Goal: Task Accomplishment & Management: Use online tool/utility

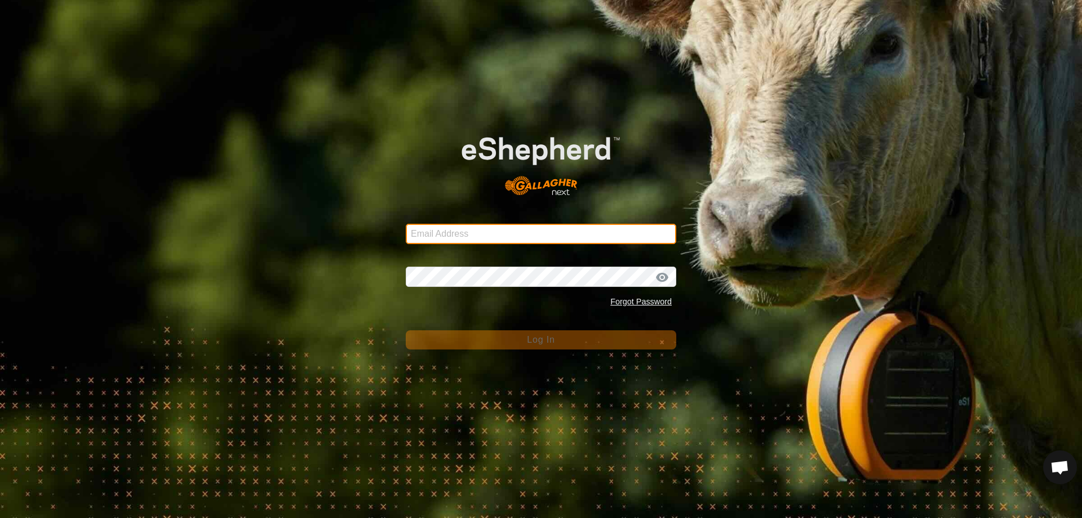
click at [442, 233] on input "Email Address" at bounding box center [541, 234] width 271 height 20
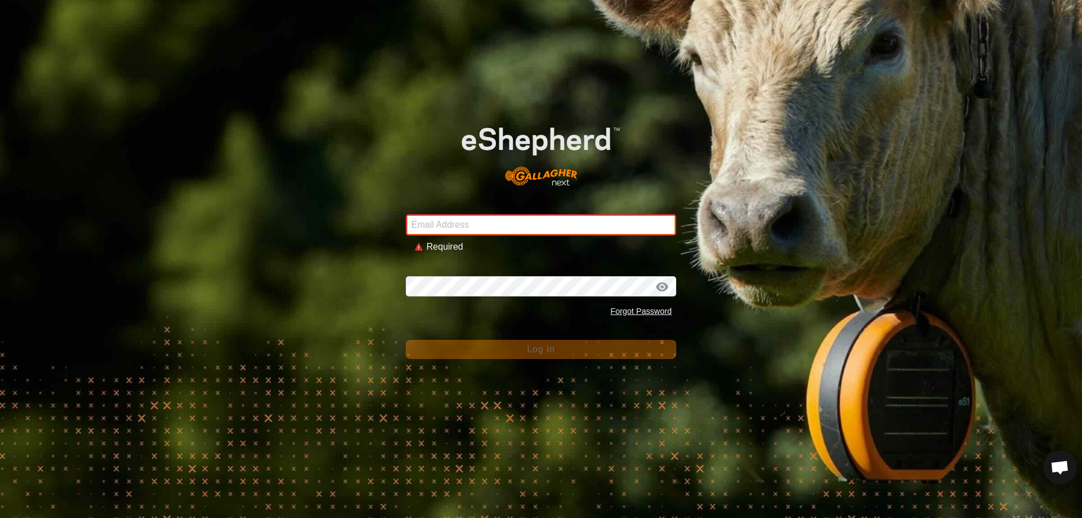
type input "[EMAIL_ADDRESS][DOMAIN_NAME]"
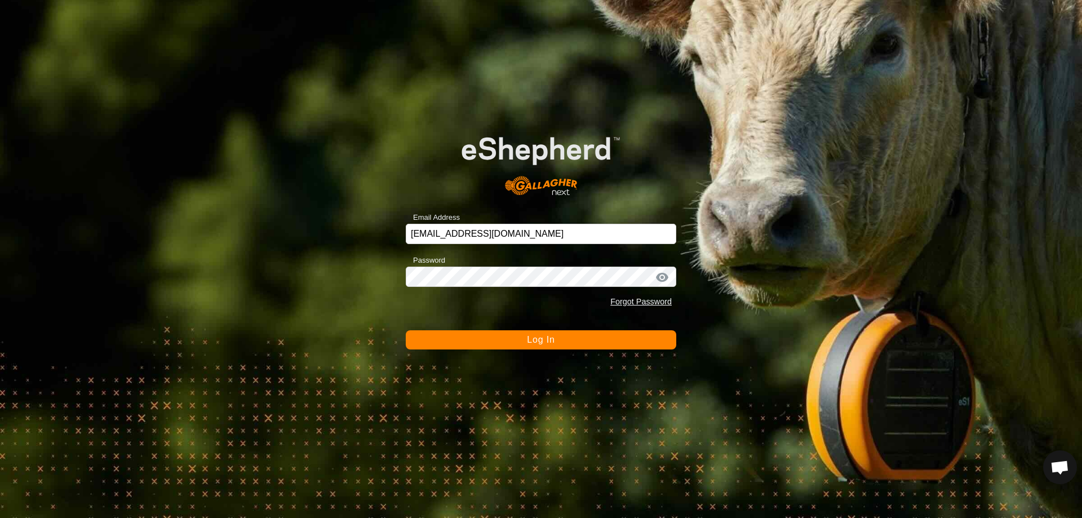
click at [504, 342] on button "Log In" at bounding box center [541, 339] width 271 height 19
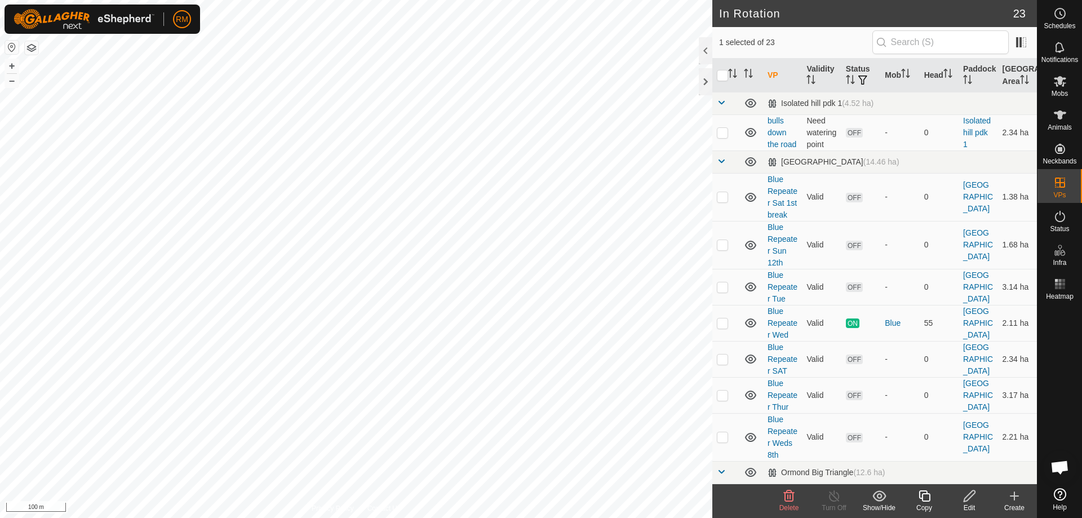
click at [924, 496] on icon at bounding box center [925, 496] width 14 height 14
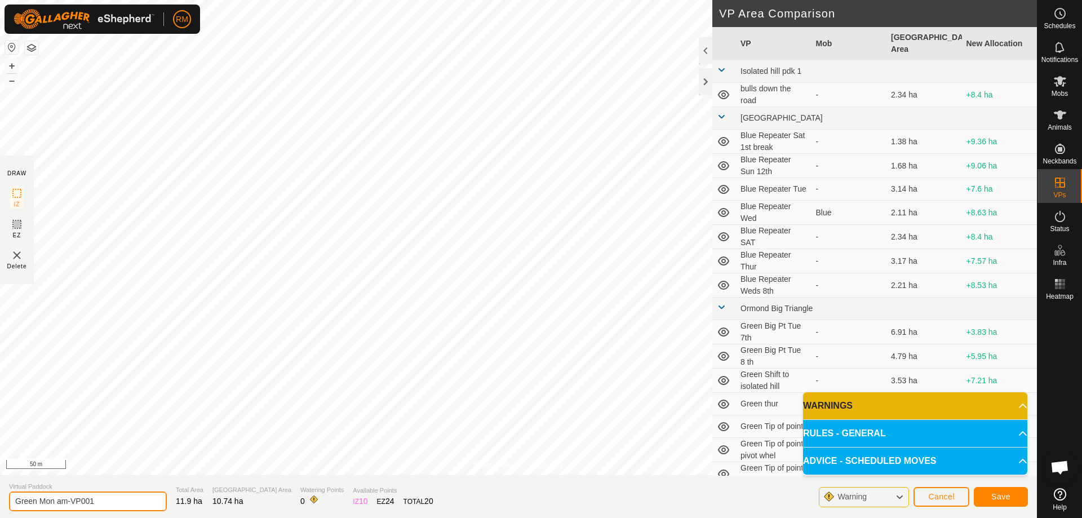
click at [121, 500] on input "Green Mon am-VP001" at bounding box center [88, 502] width 158 height 20
type input "G"
type input "Green Thur 16 th"
click at [1006, 497] on span "Save" at bounding box center [1000, 496] width 19 height 9
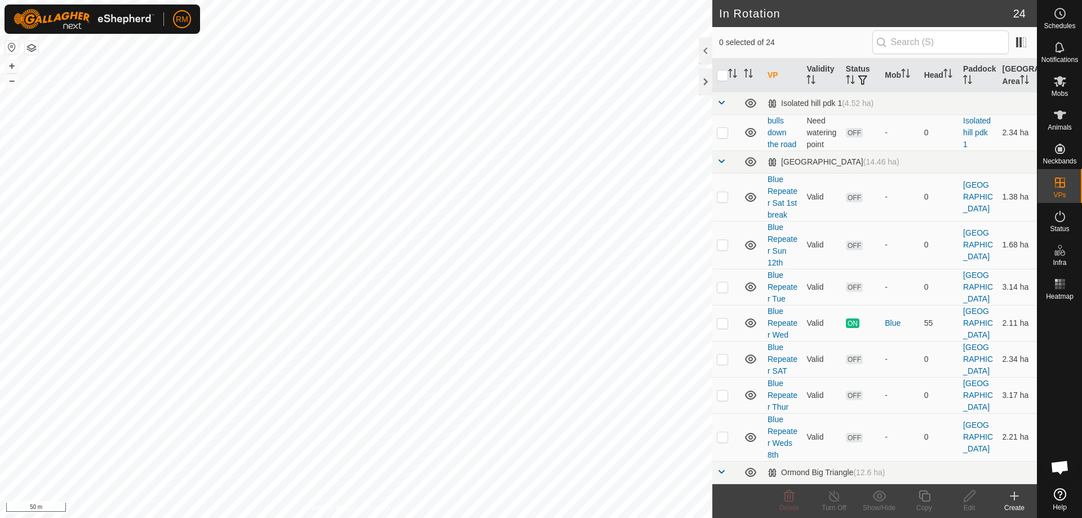
checkbox input "true"
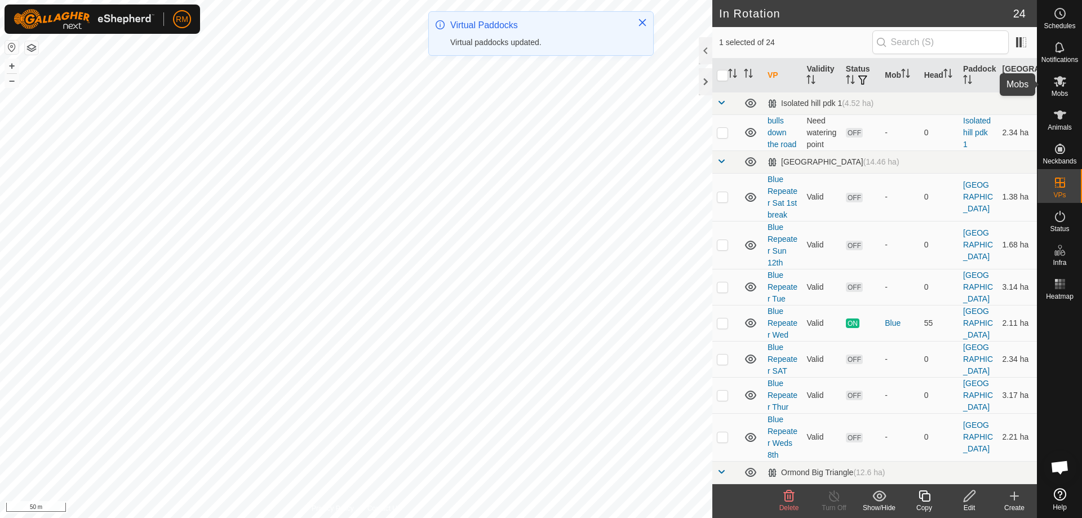
click at [1062, 81] on icon at bounding box center [1060, 81] width 12 height 11
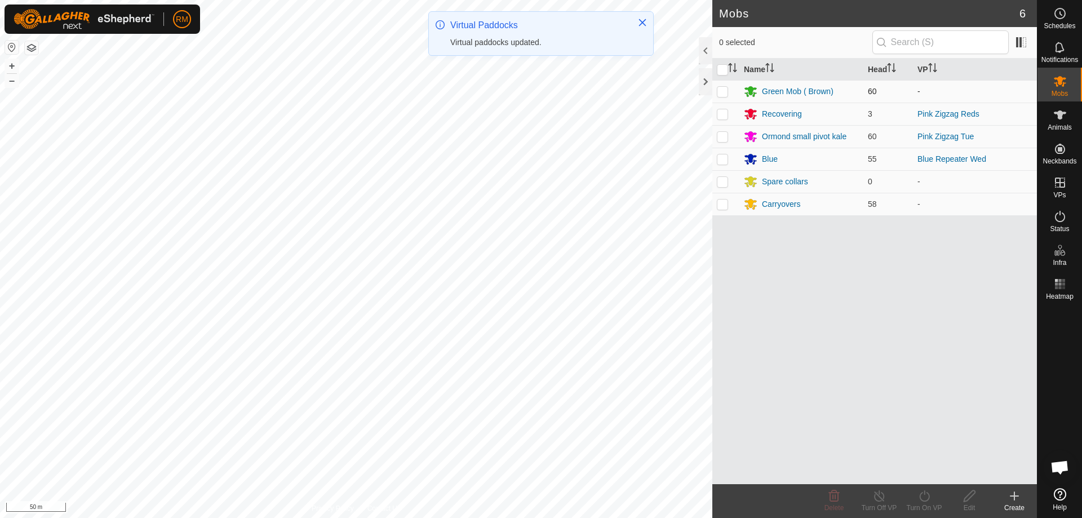
click at [723, 90] on p-checkbox at bounding box center [722, 91] width 11 height 9
checkbox input "true"
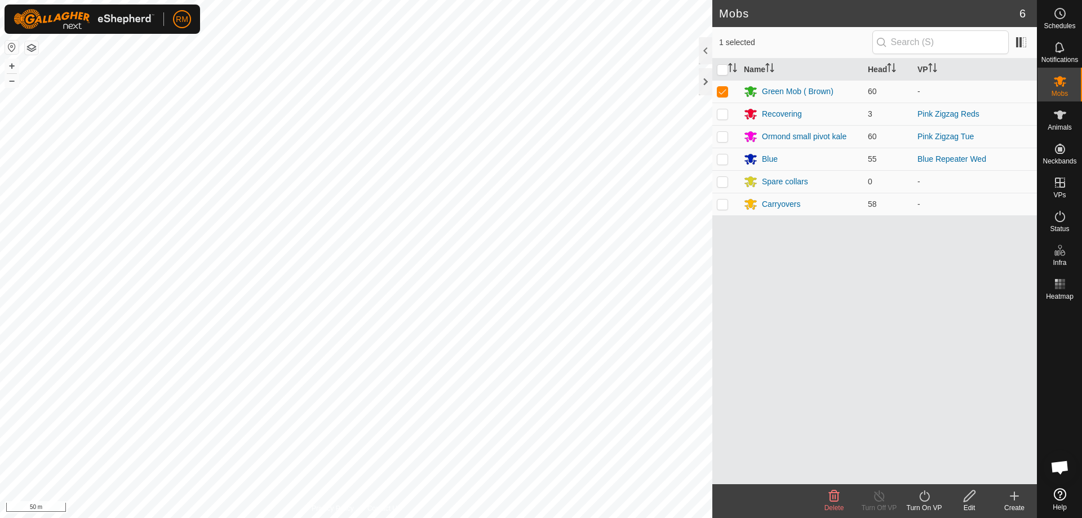
click at [922, 499] on icon at bounding box center [925, 496] width 14 height 14
click at [936, 467] on link "Now" at bounding box center [958, 471] width 112 height 23
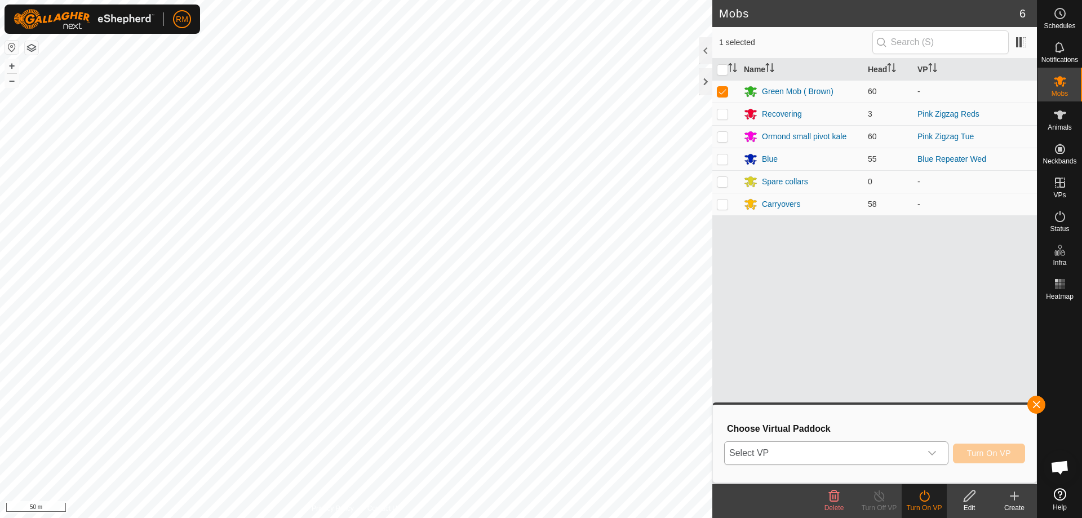
click at [933, 451] on icon "dropdown trigger" at bounding box center [932, 453] width 9 height 9
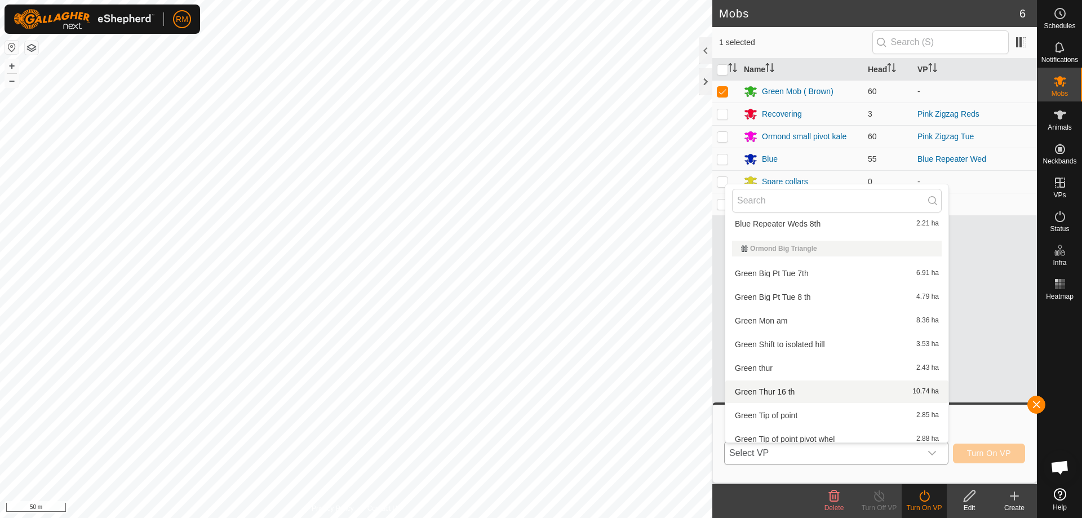
scroll to position [222, 0]
click at [787, 392] on li "Green Thur 16 th 10.74 ha" at bounding box center [836, 392] width 223 height 23
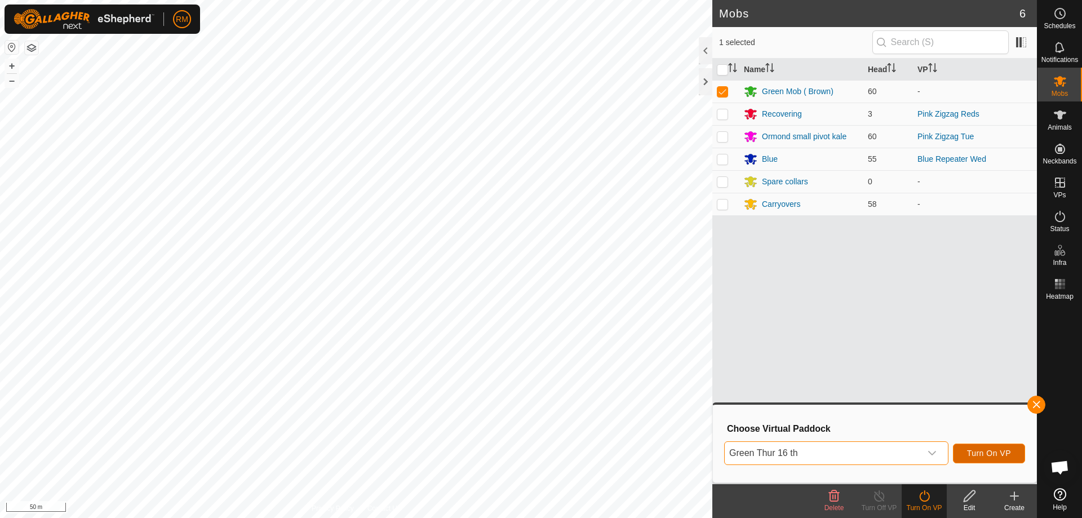
click at [989, 451] on span "Turn On VP" at bounding box center [989, 453] width 44 height 9
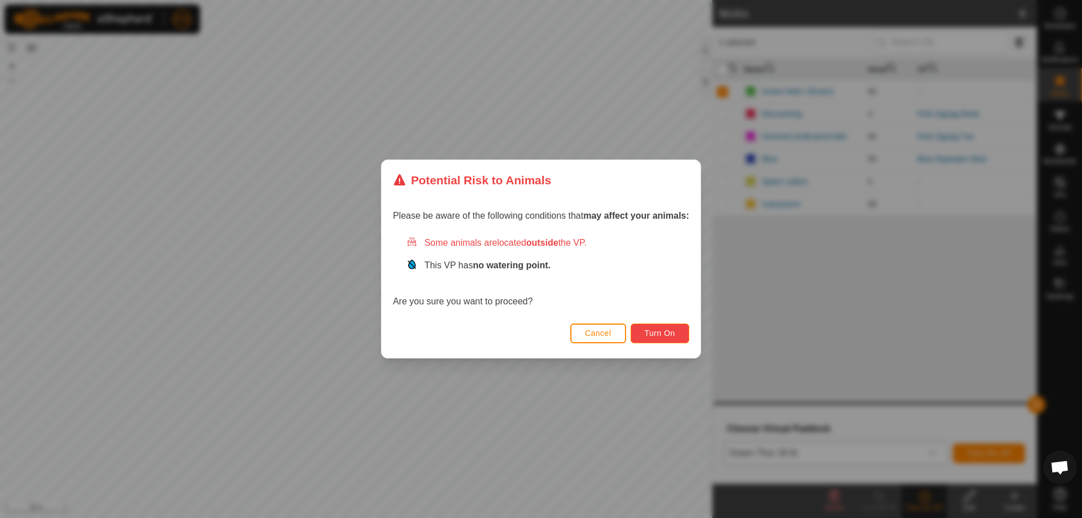
click at [673, 337] on span "Turn On" at bounding box center [660, 333] width 30 height 9
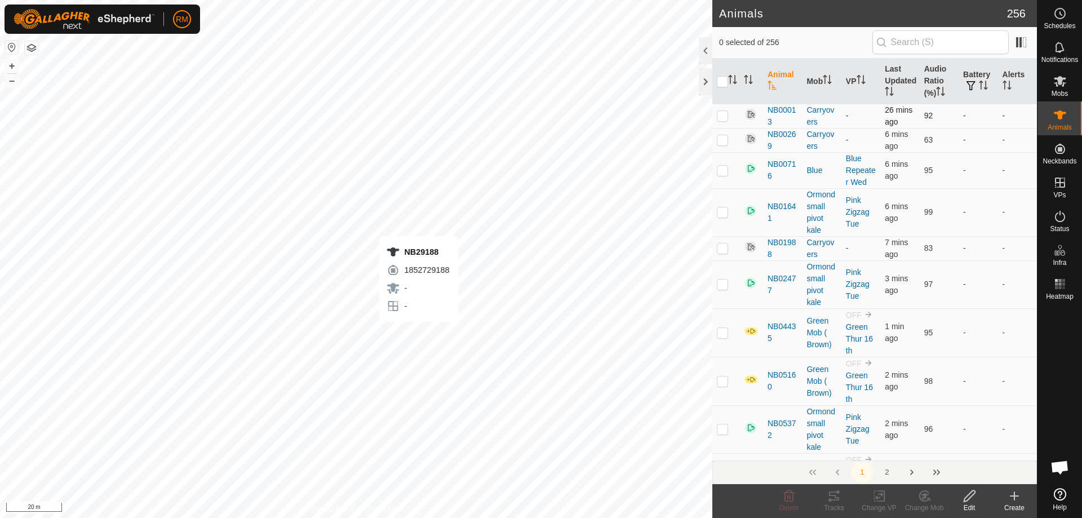
checkbox input "true"
click at [721, 82] on input "checkbox" at bounding box center [722, 81] width 11 height 11
checkbox input "true"
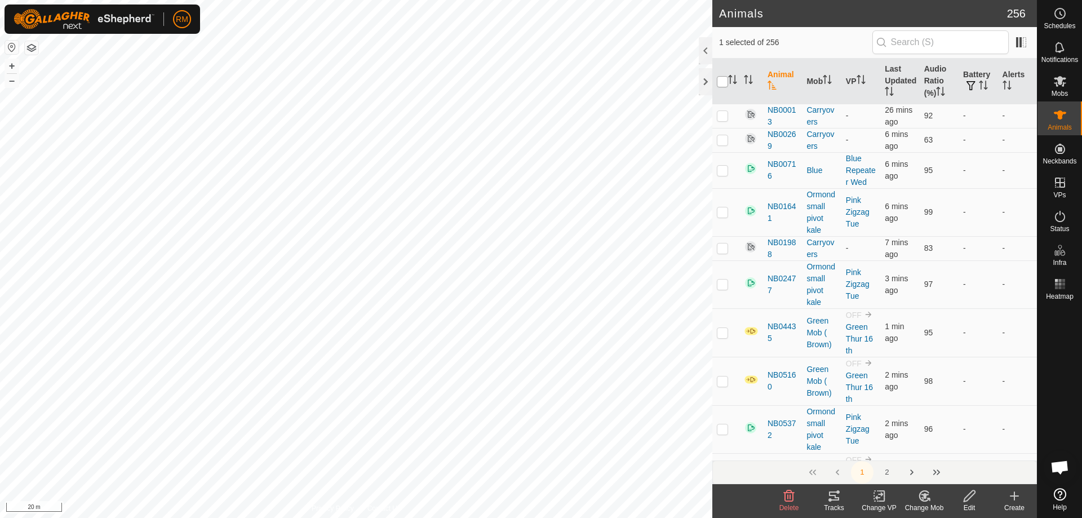
checkbox input "true"
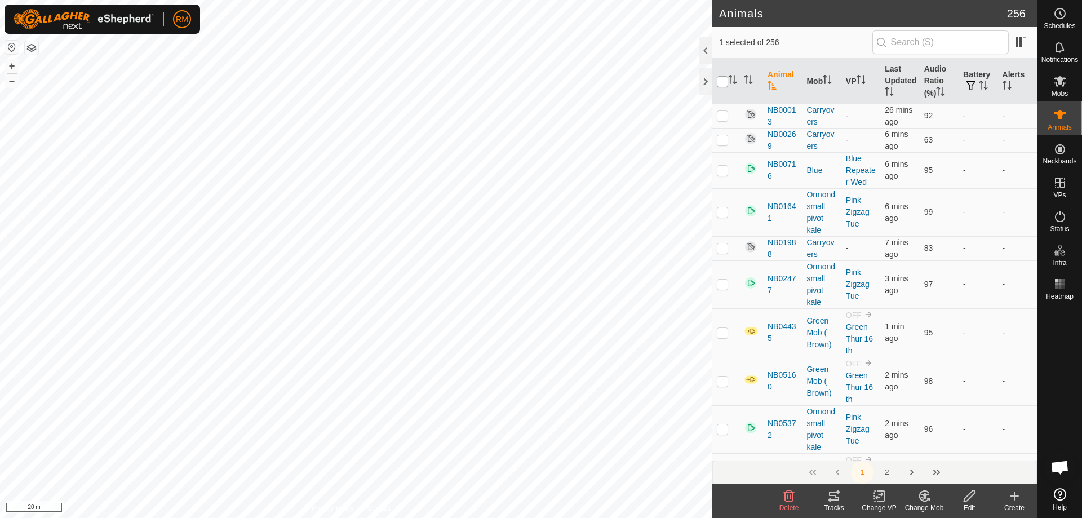
checkbox input "true"
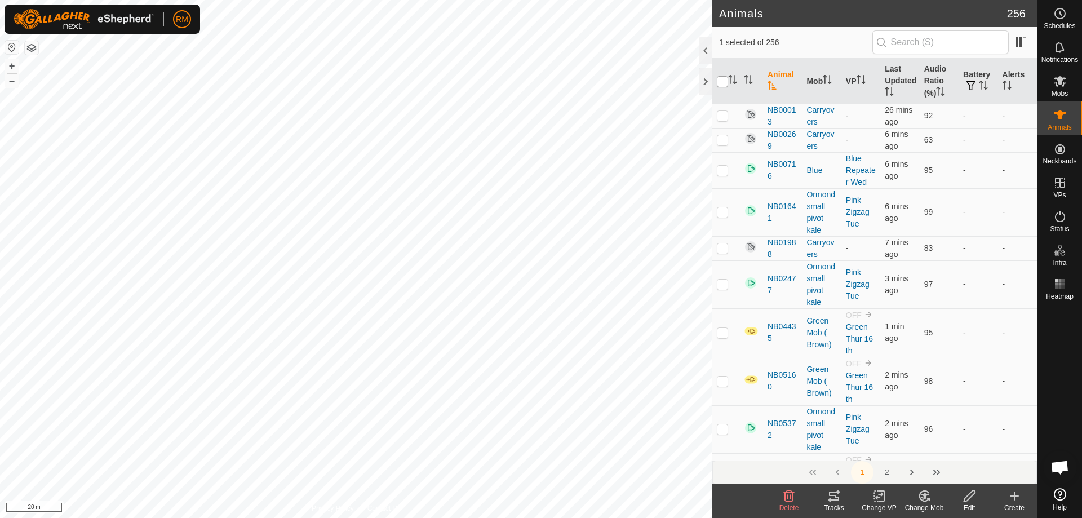
checkbox input "true"
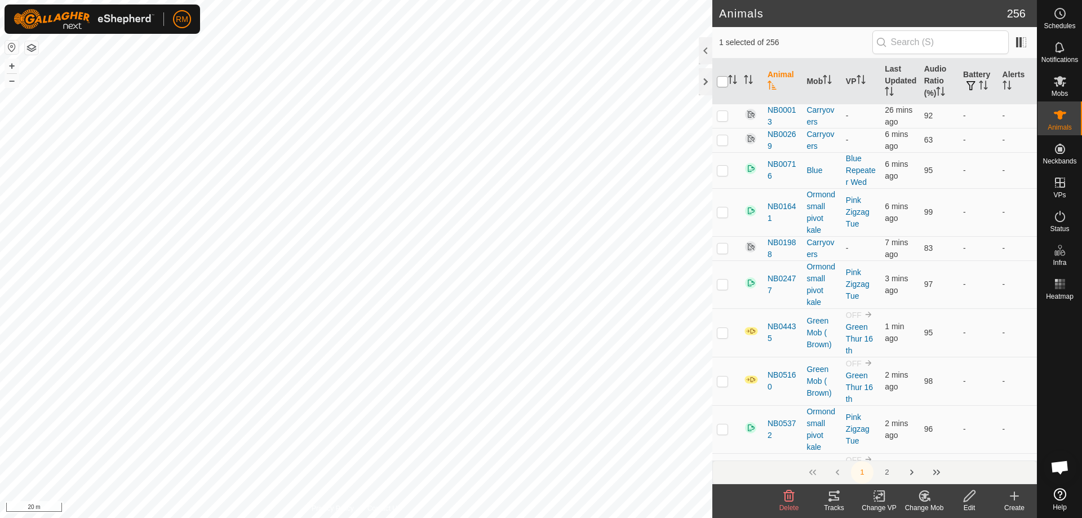
checkbox input "true"
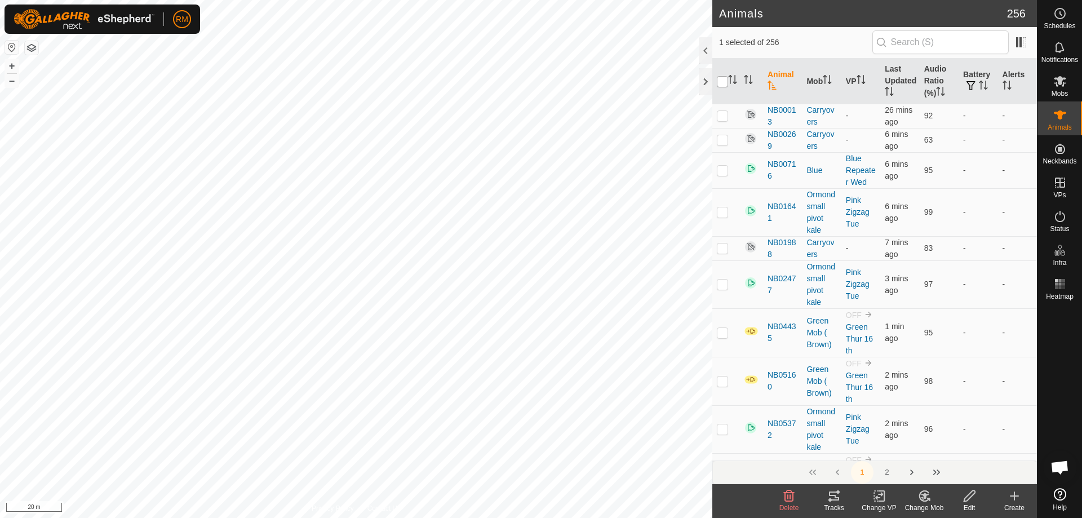
checkbox input "true"
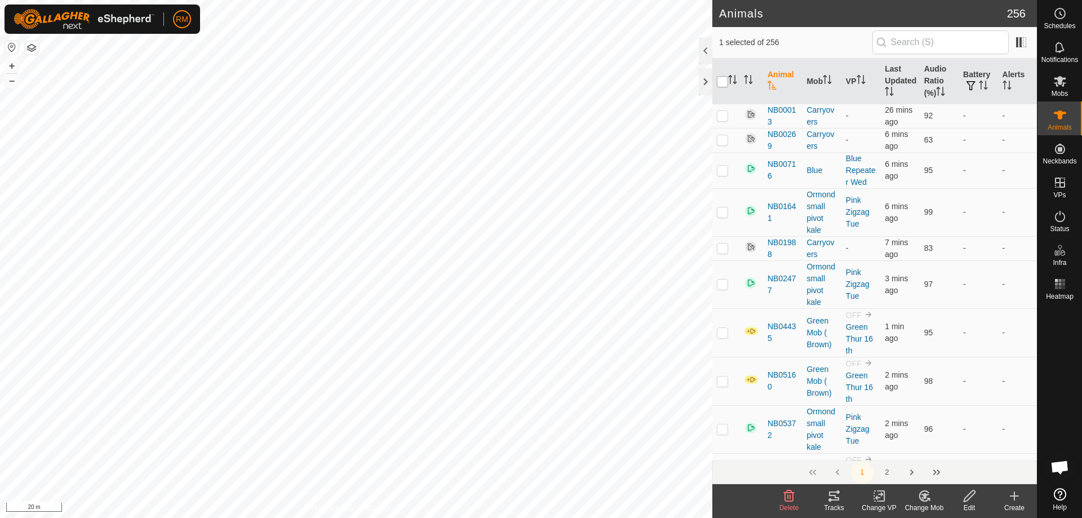
checkbox input "true"
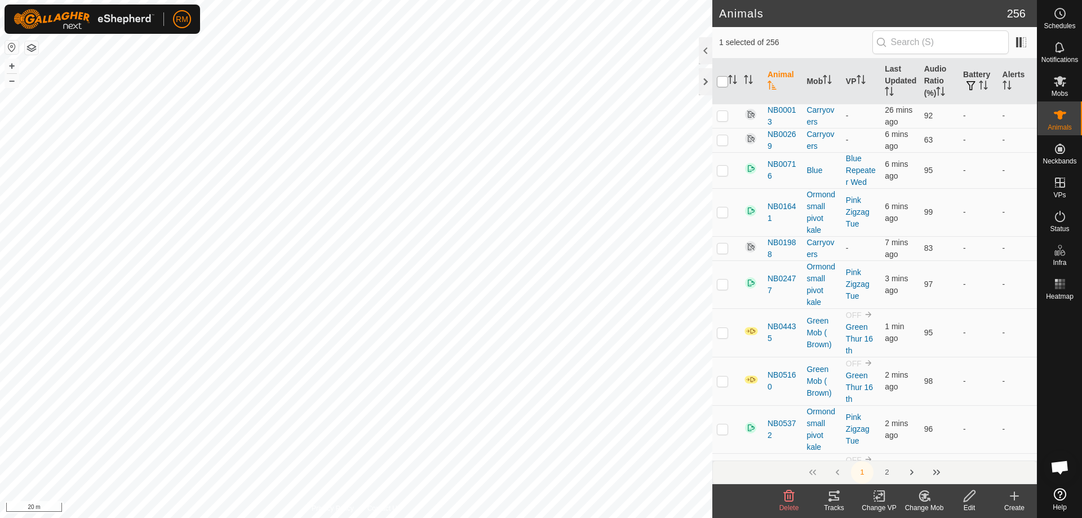
checkbox input "true"
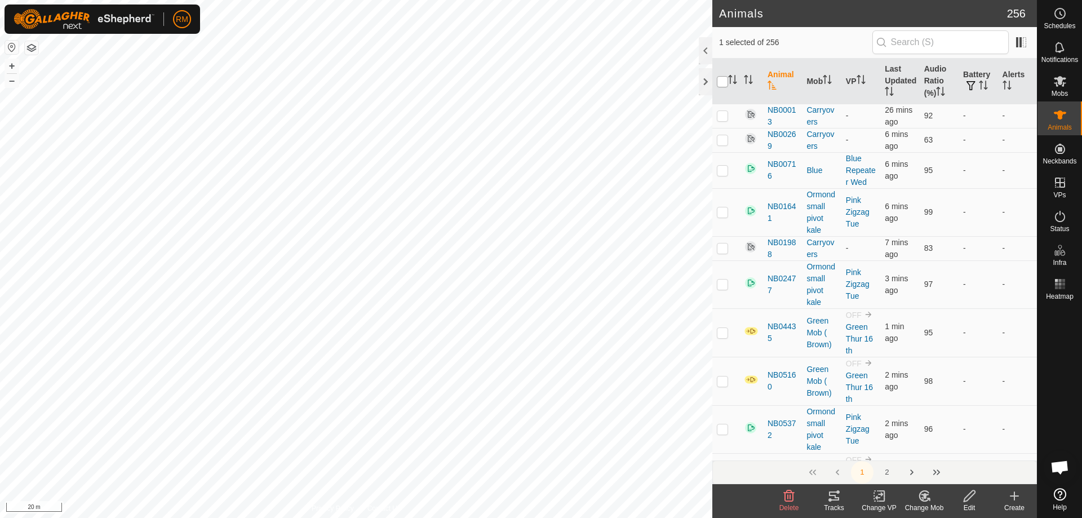
checkbox input "true"
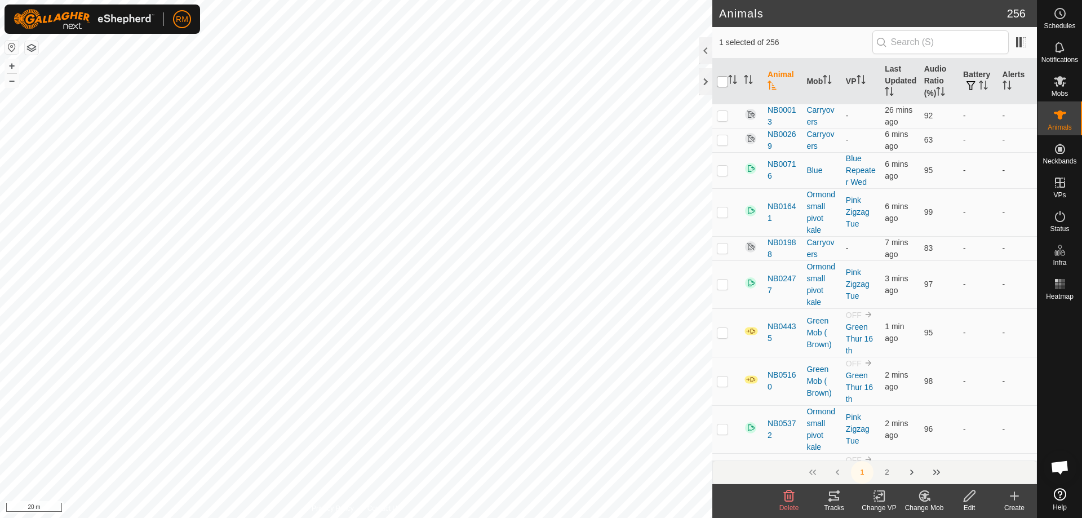
checkbox input "true"
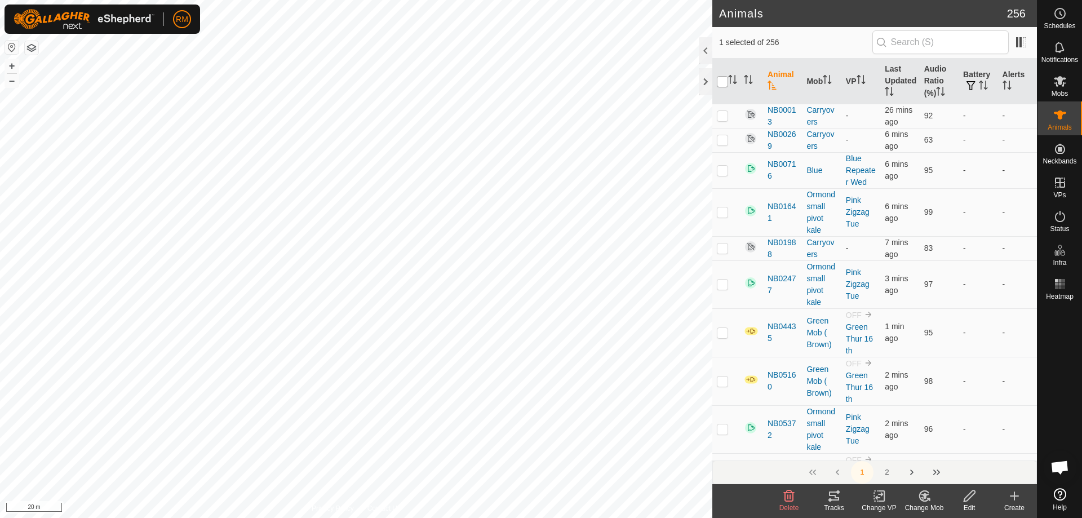
checkbox input "true"
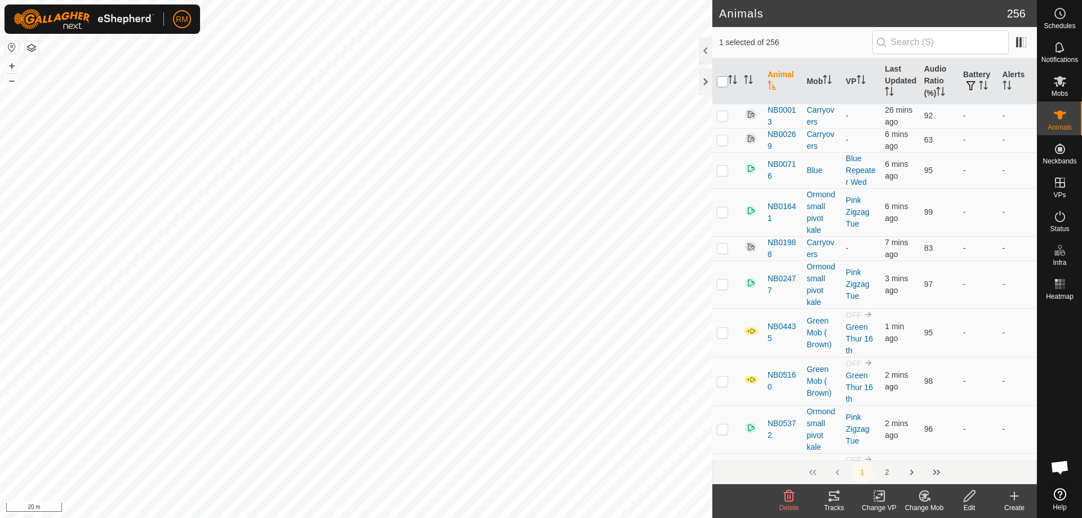
checkbox input "true"
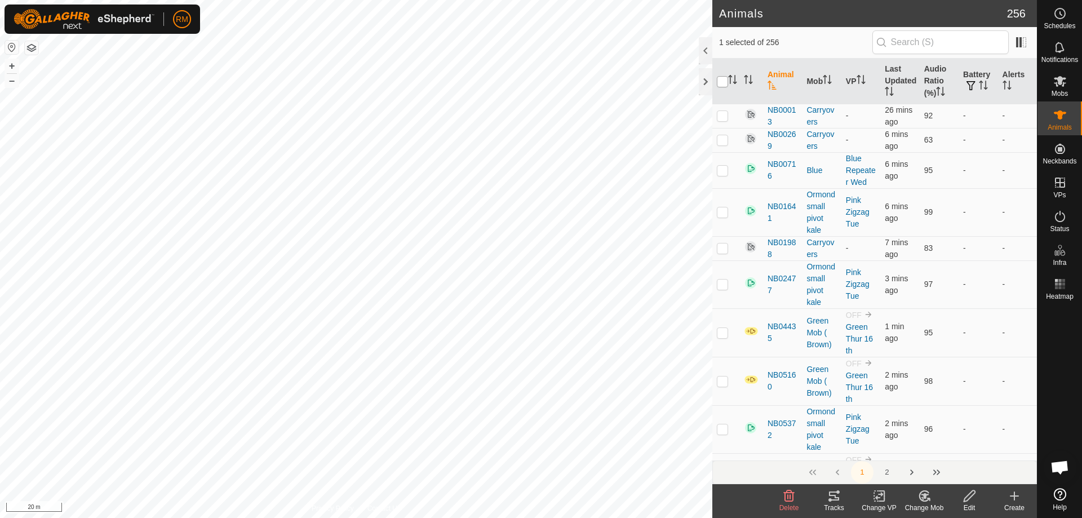
checkbox input "true"
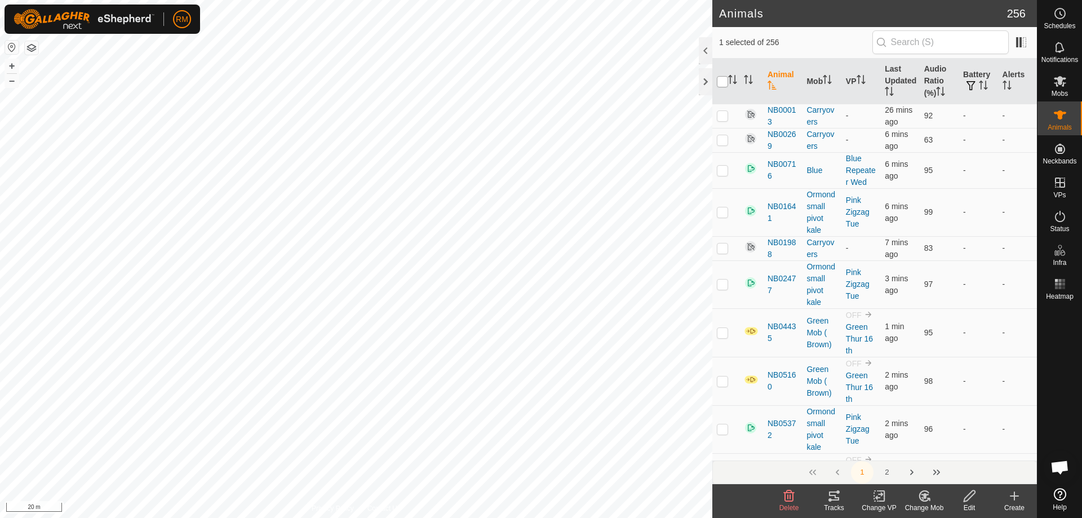
checkbox input "true"
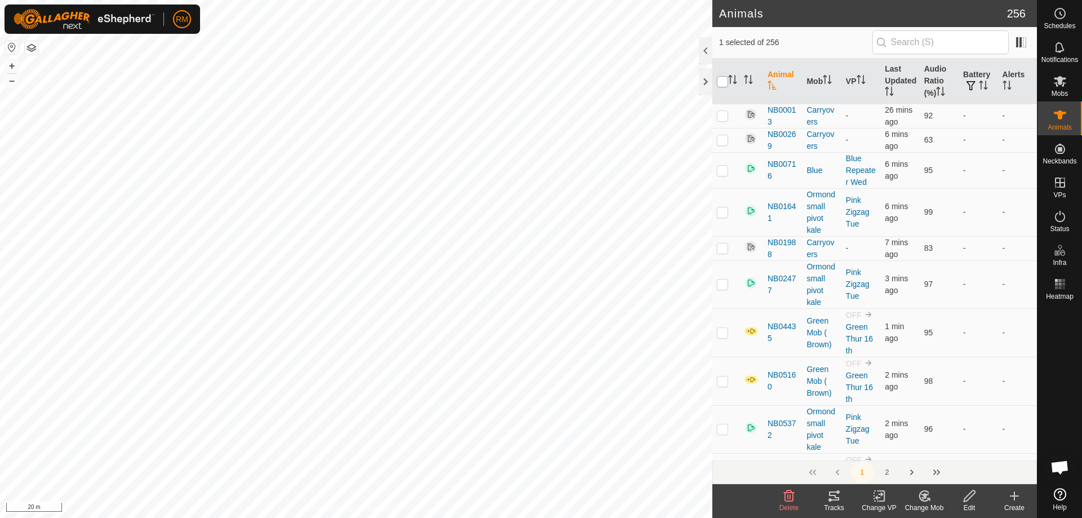
checkbox input "true"
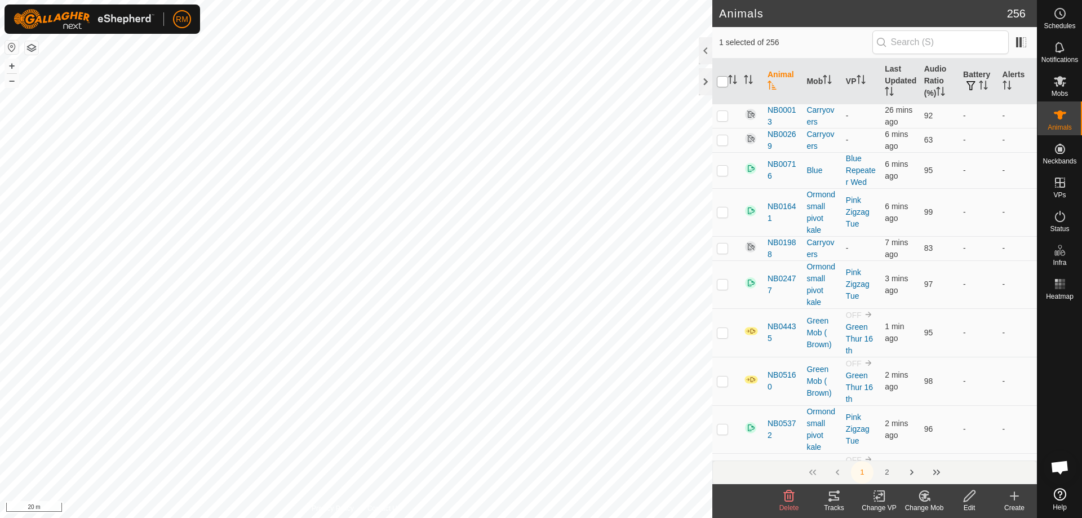
checkbox input "true"
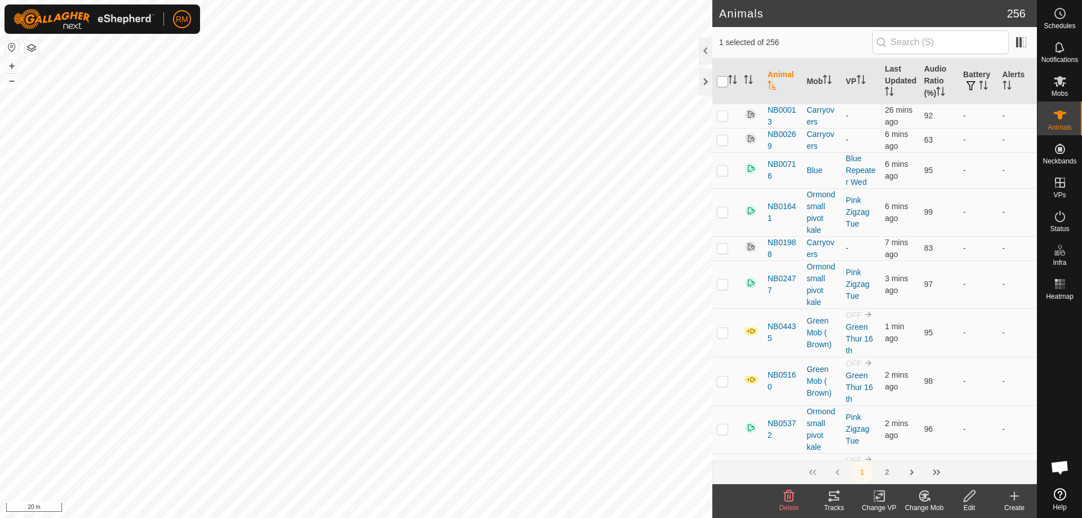
checkbox input "true"
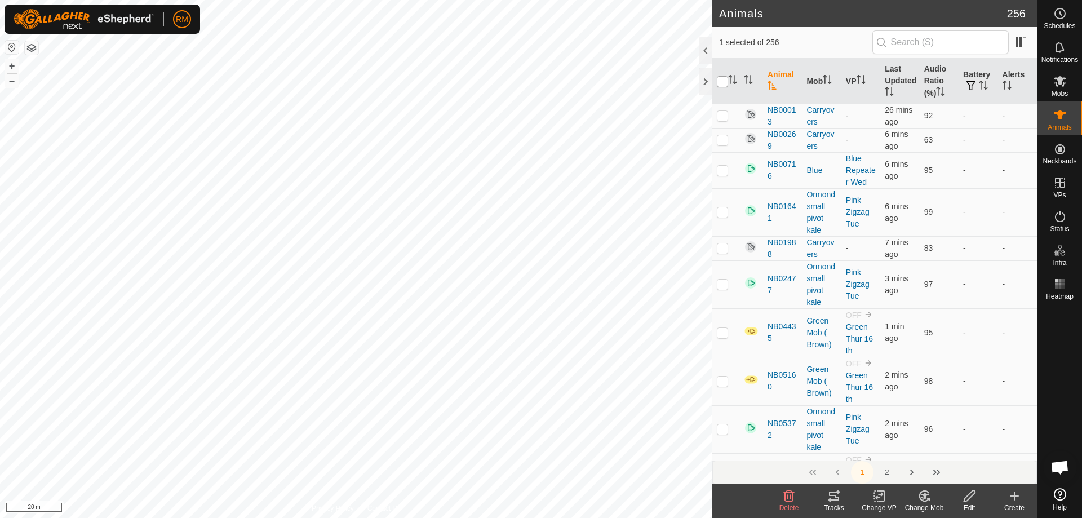
checkbox input "true"
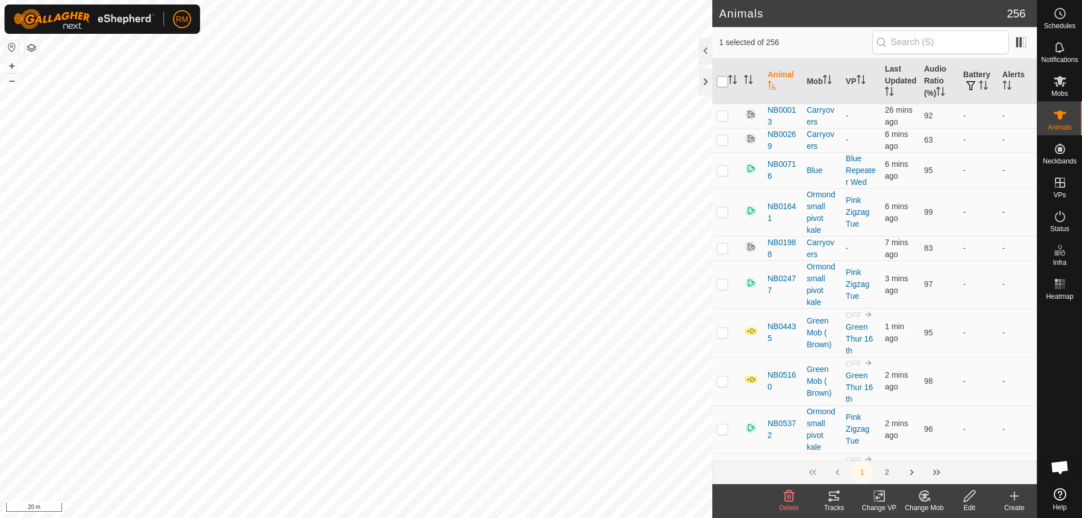
checkbox input "true"
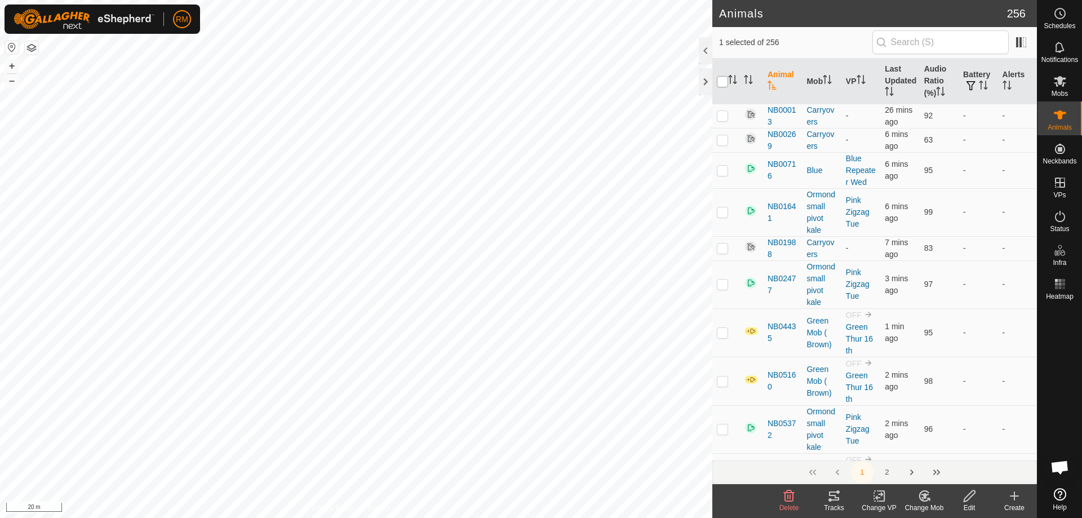
checkbox input "true"
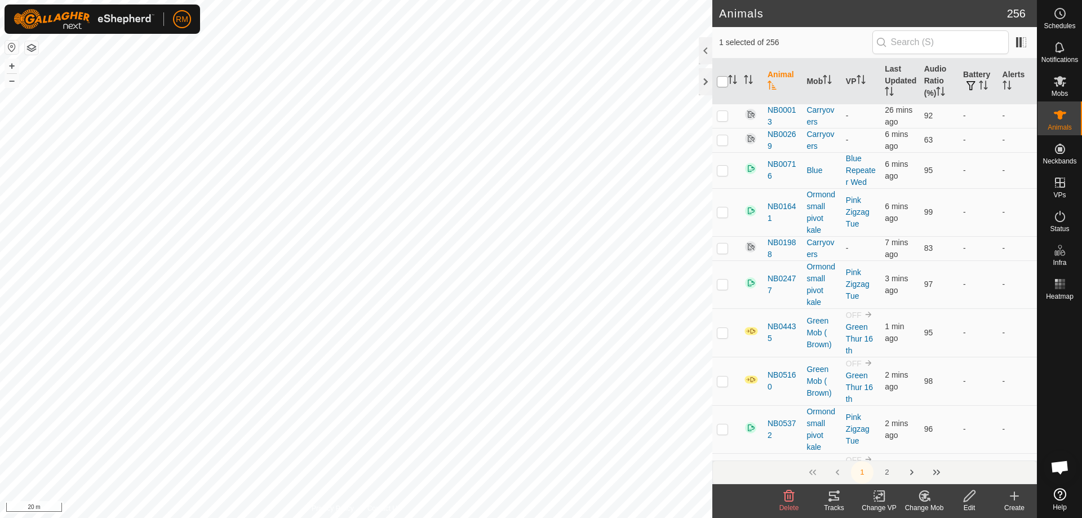
checkbox input "true"
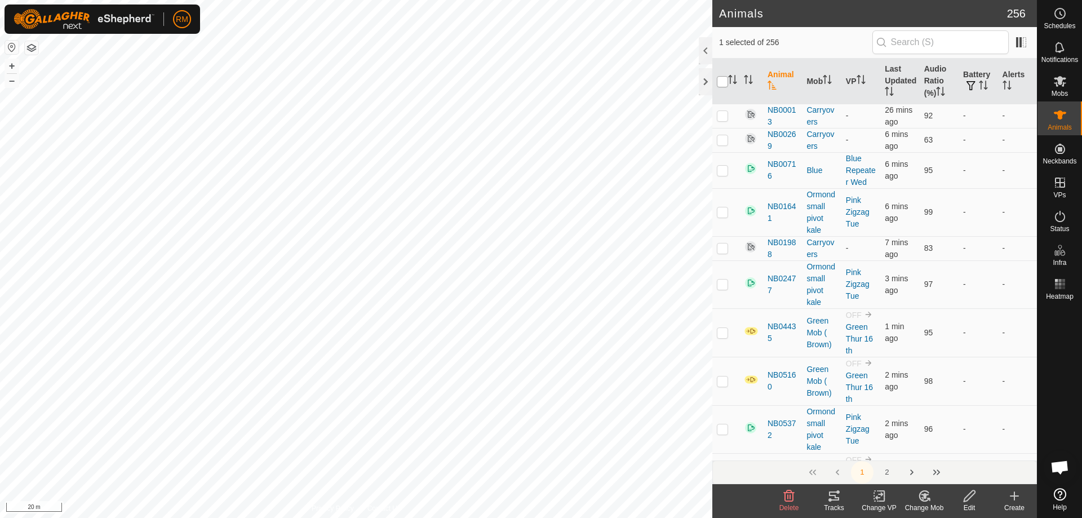
checkbox input "true"
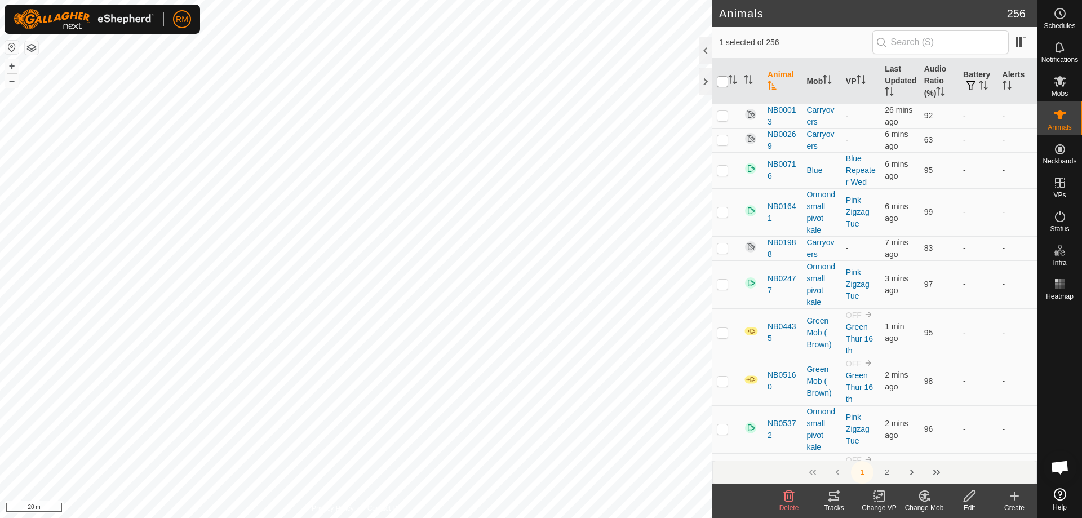
checkbox input "true"
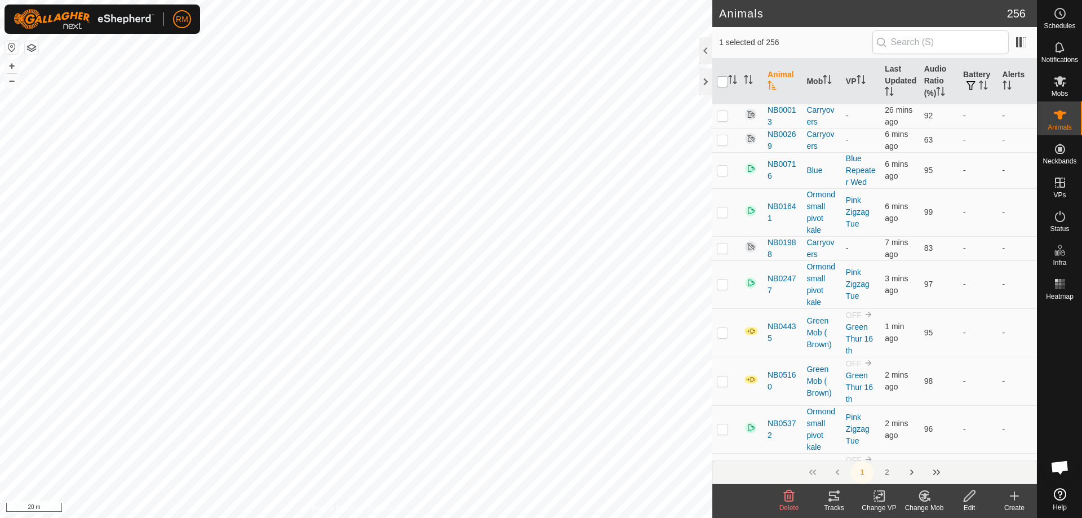
checkbox input "true"
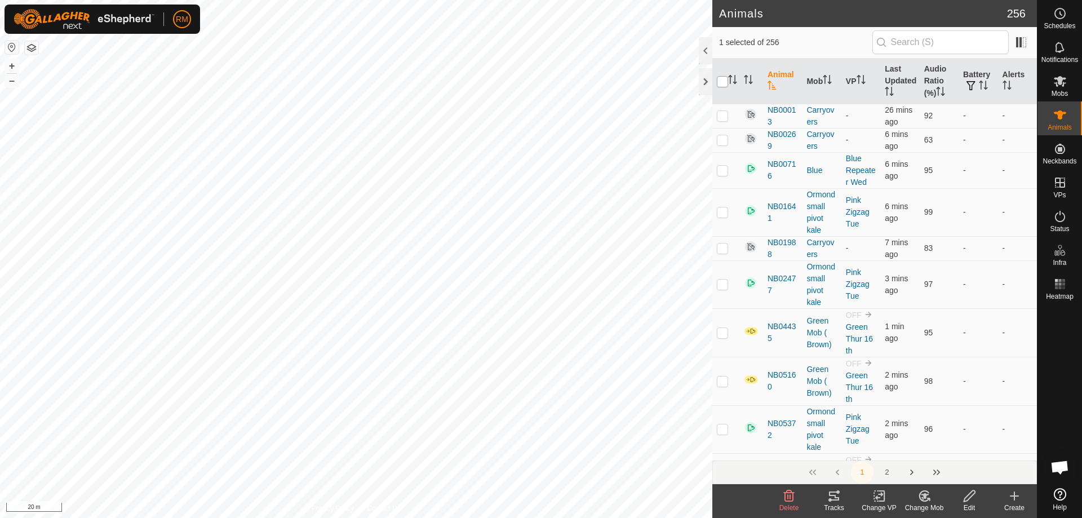
checkbox input "true"
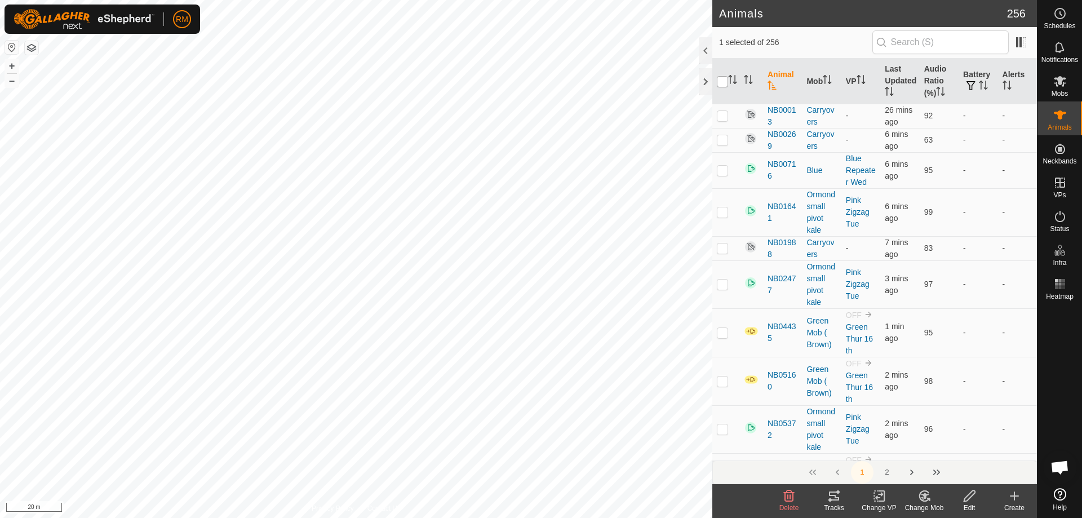
checkbox input "true"
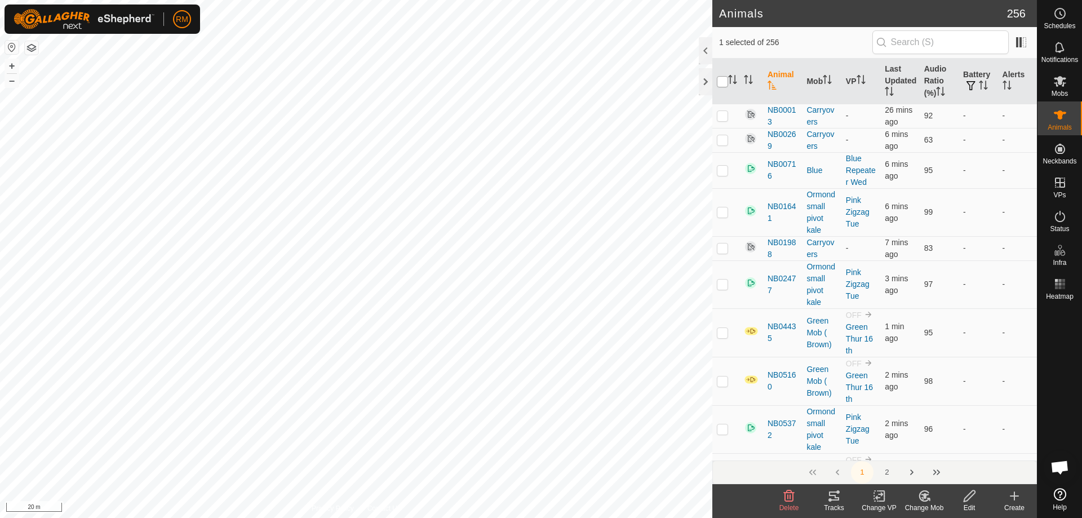
checkbox input "true"
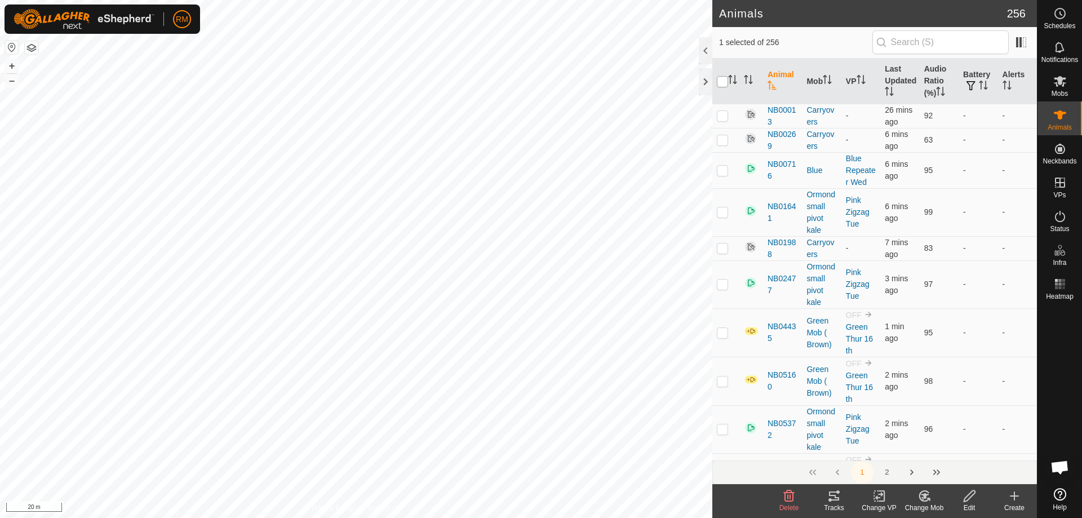
checkbox input "true"
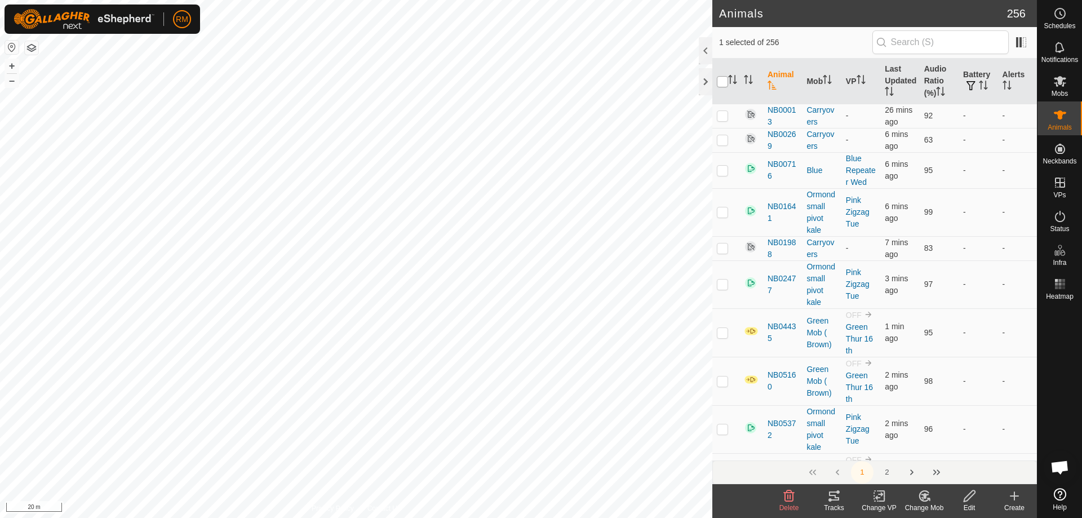
checkbox input "true"
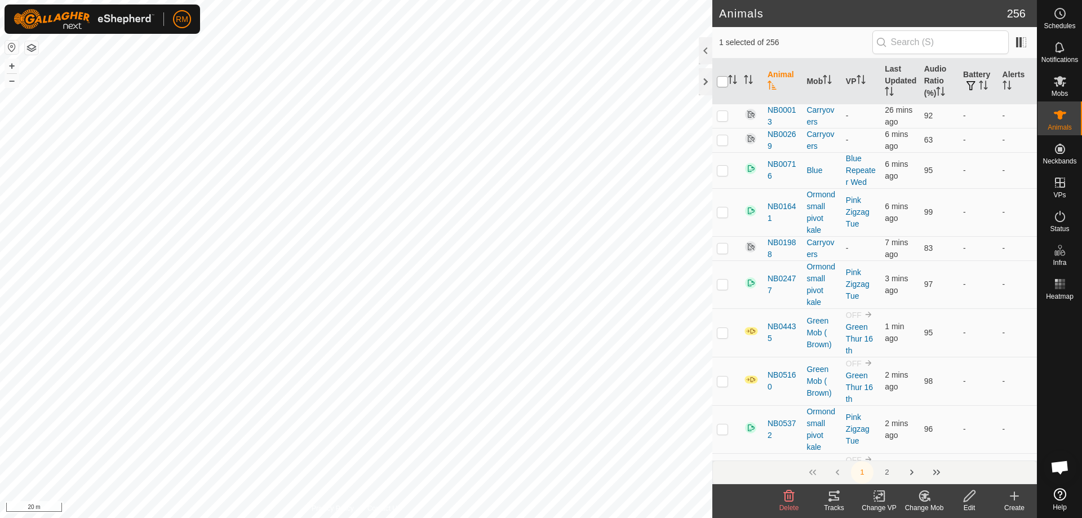
checkbox input "true"
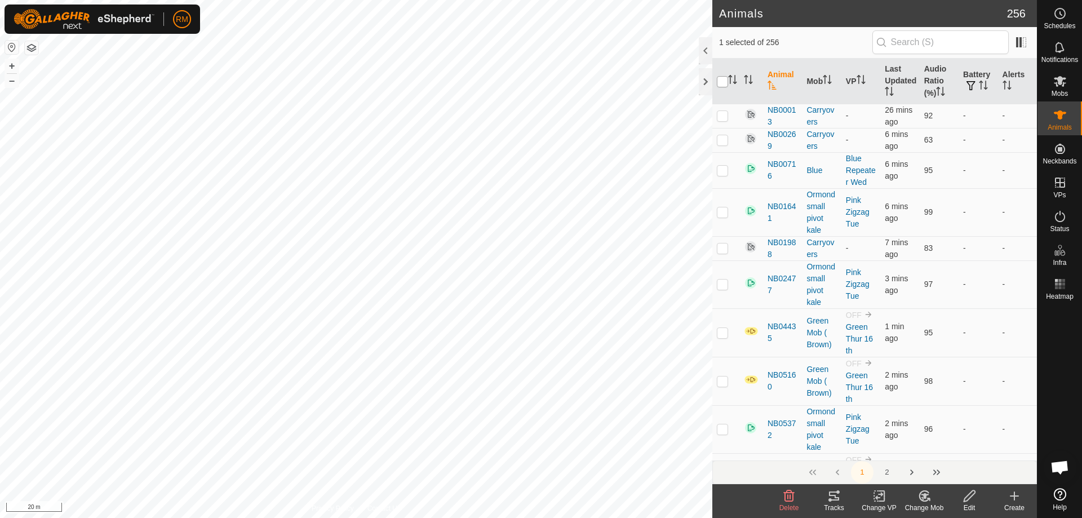
checkbox input "true"
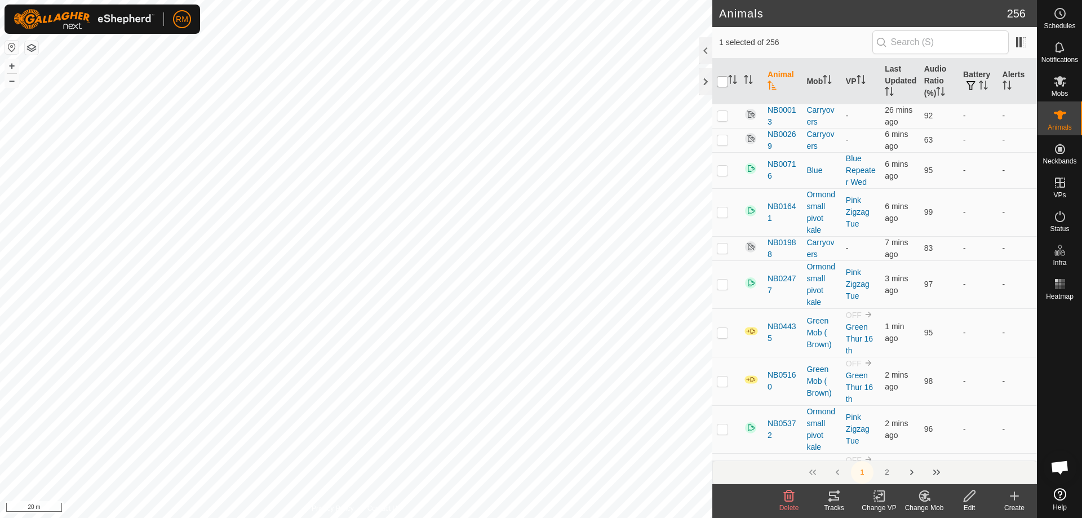
checkbox input "true"
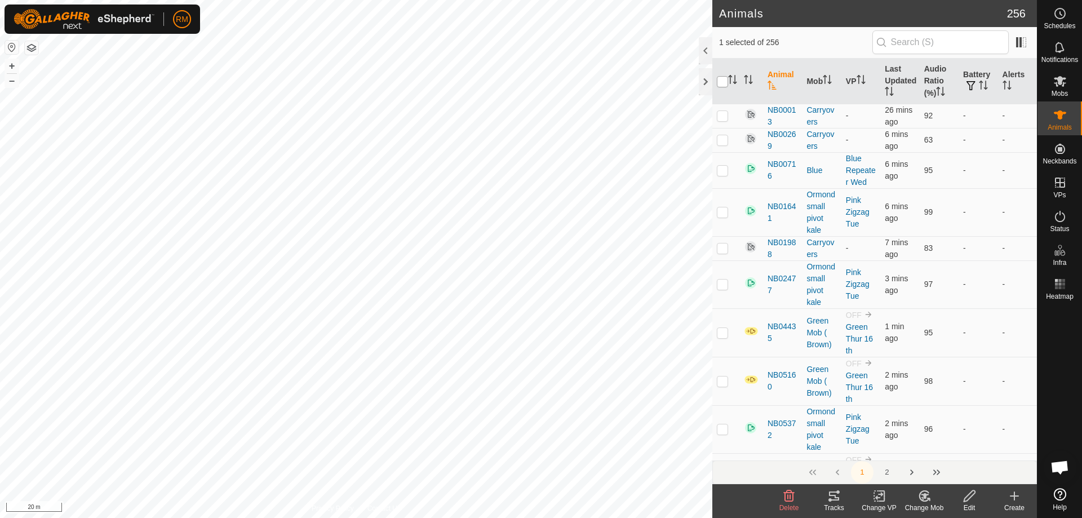
checkbox input "true"
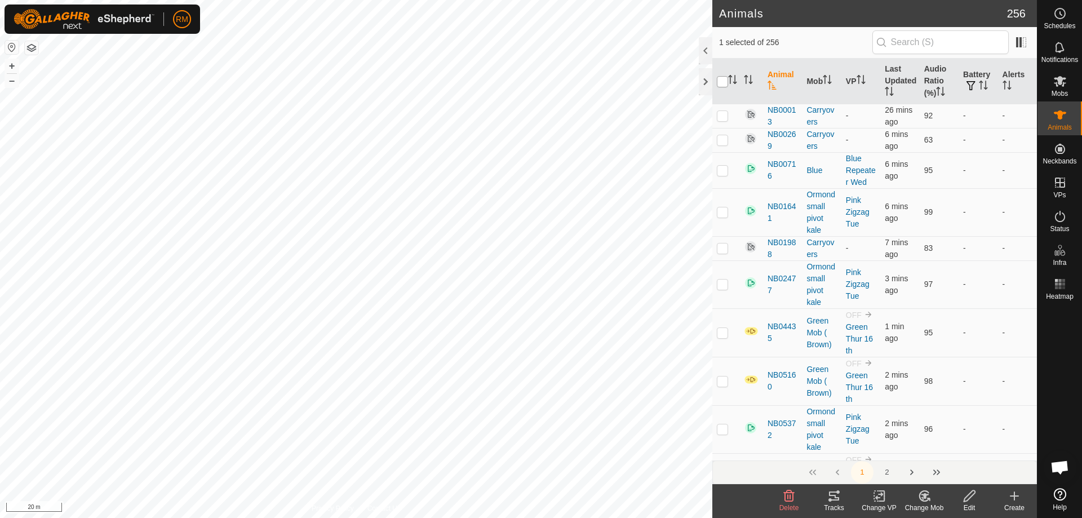
checkbox input "true"
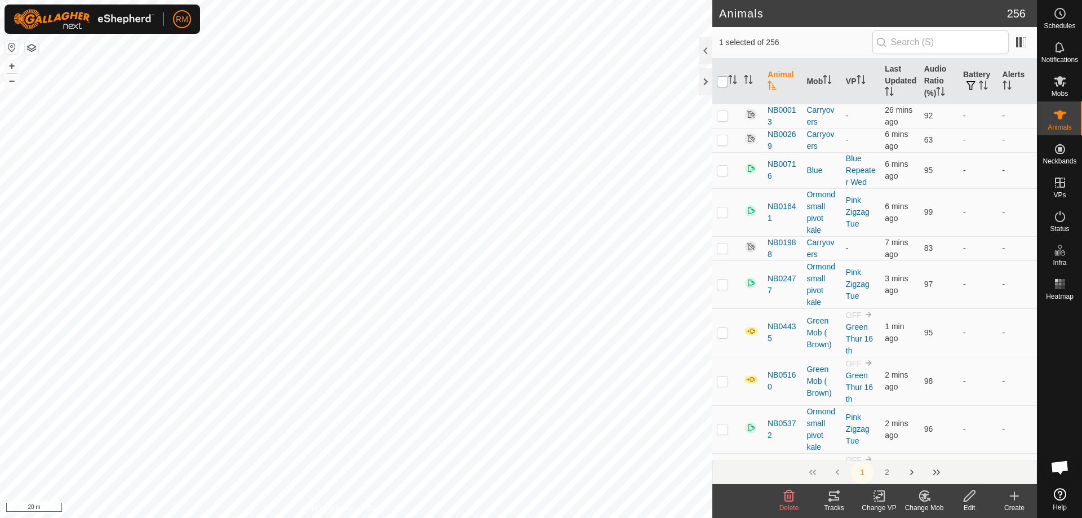
checkbox input "true"
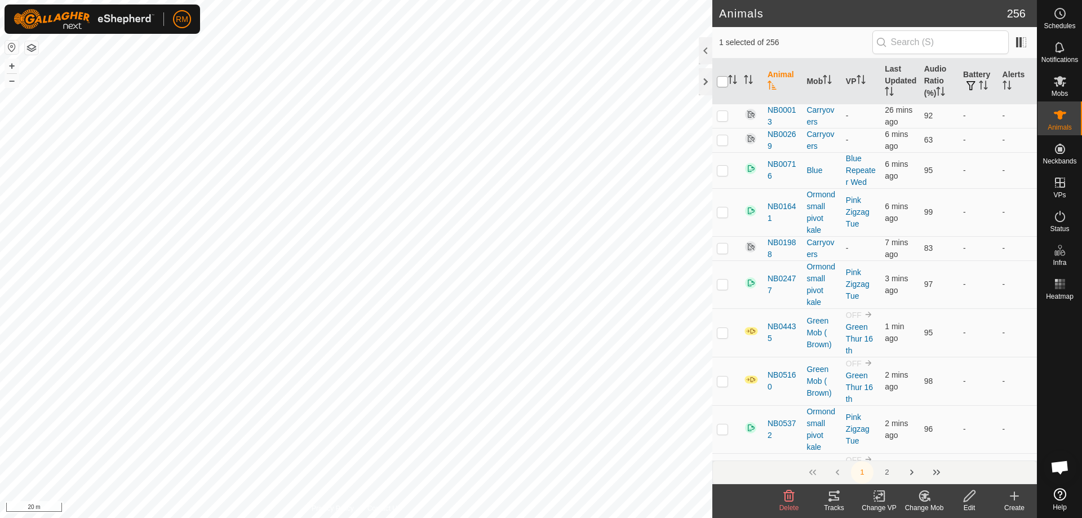
checkbox input "true"
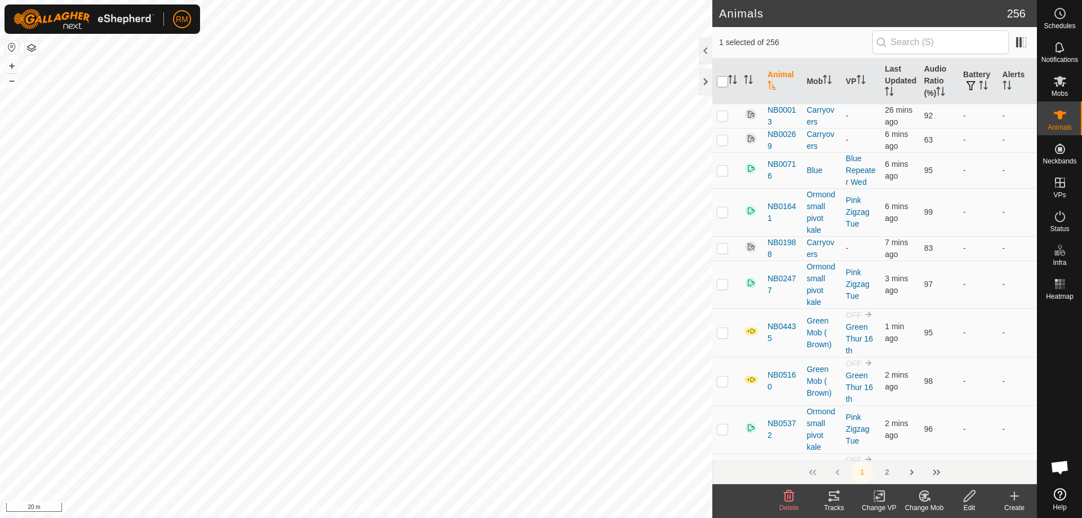
checkbox input "true"
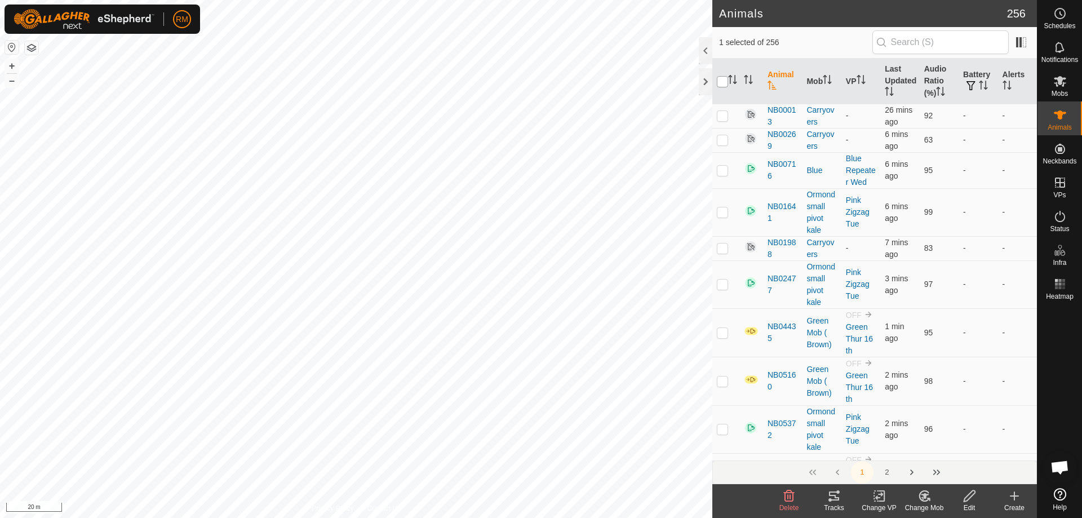
checkbox input "true"
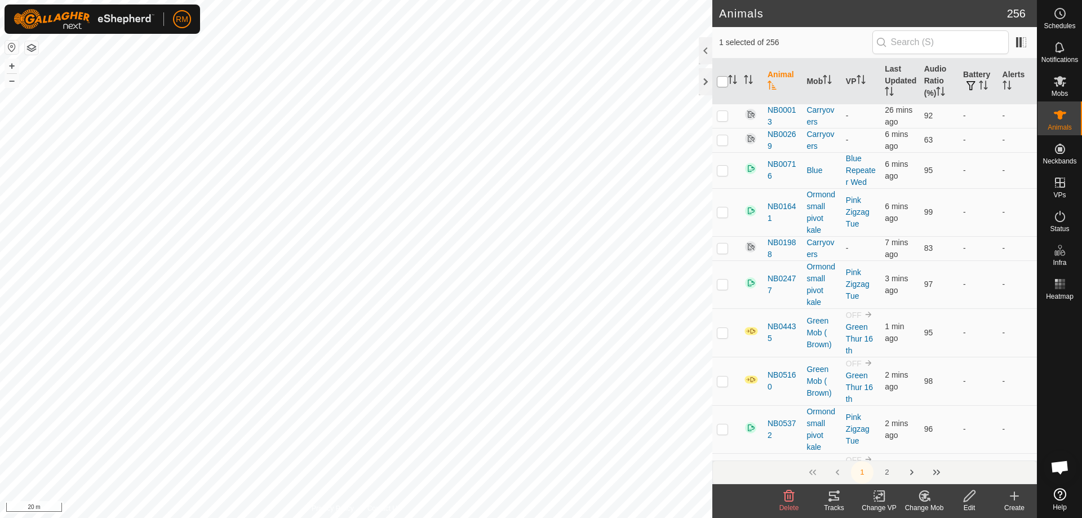
checkbox input "true"
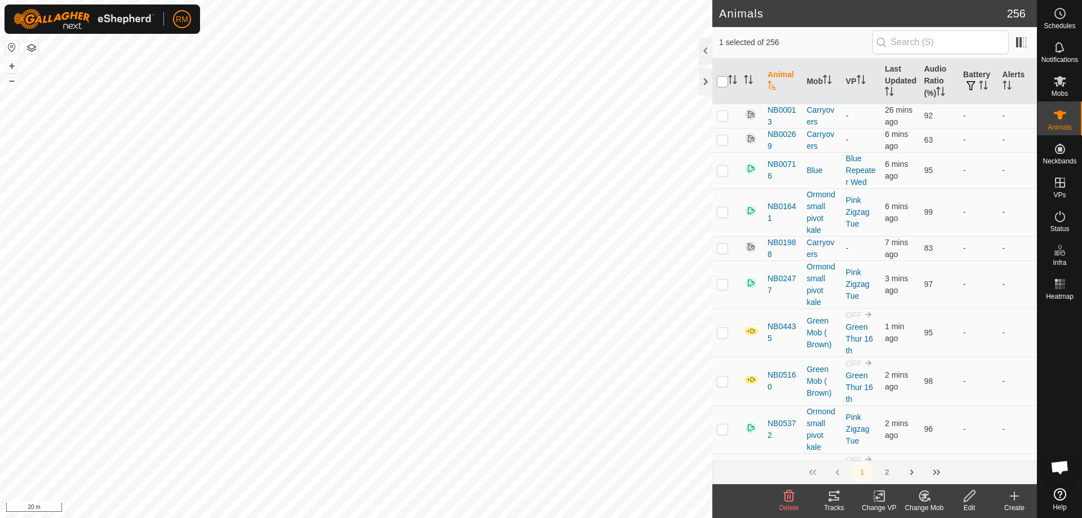
checkbox input "true"
click at [721, 84] on input "checkbox" at bounding box center [722, 81] width 11 height 11
click at [747, 79] on icon "Activate to sort" at bounding box center [748, 79] width 9 height 9
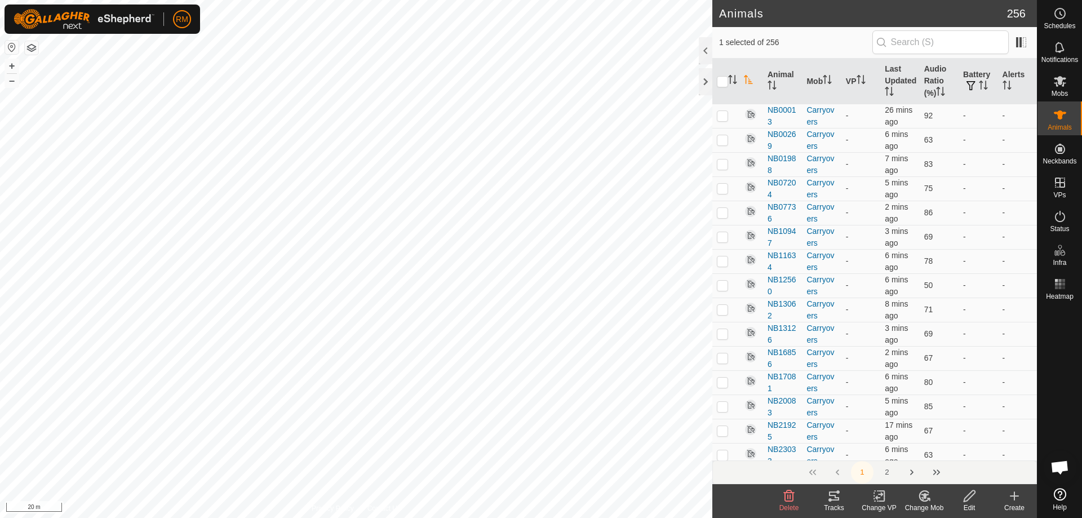
drag, startPoint x: 747, startPoint y: 79, endPoint x: 742, endPoint y: 86, distance: 8.5
click at [747, 79] on icon "Activate to sort" at bounding box center [748, 79] width 9 height 9
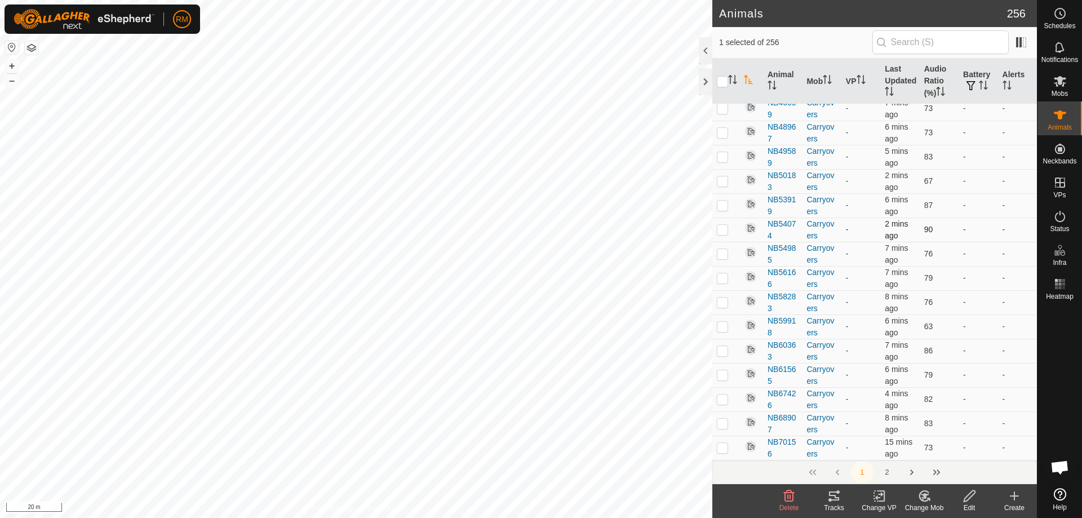
scroll to position [689, 0]
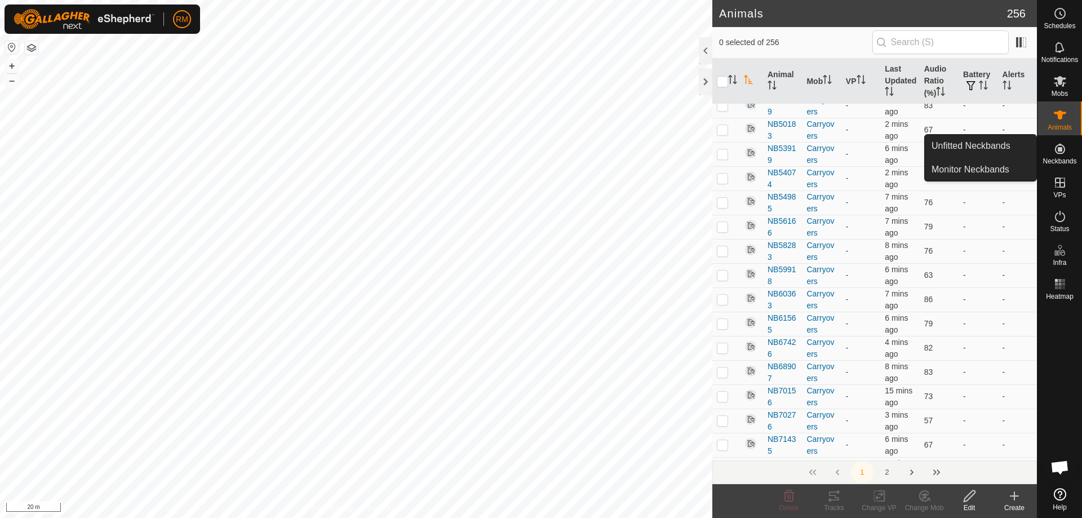
click at [1060, 153] on icon at bounding box center [1060, 149] width 10 height 10
click at [973, 145] on link "Unfitted Neckbands" at bounding box center [981, 146] width 112 height 23
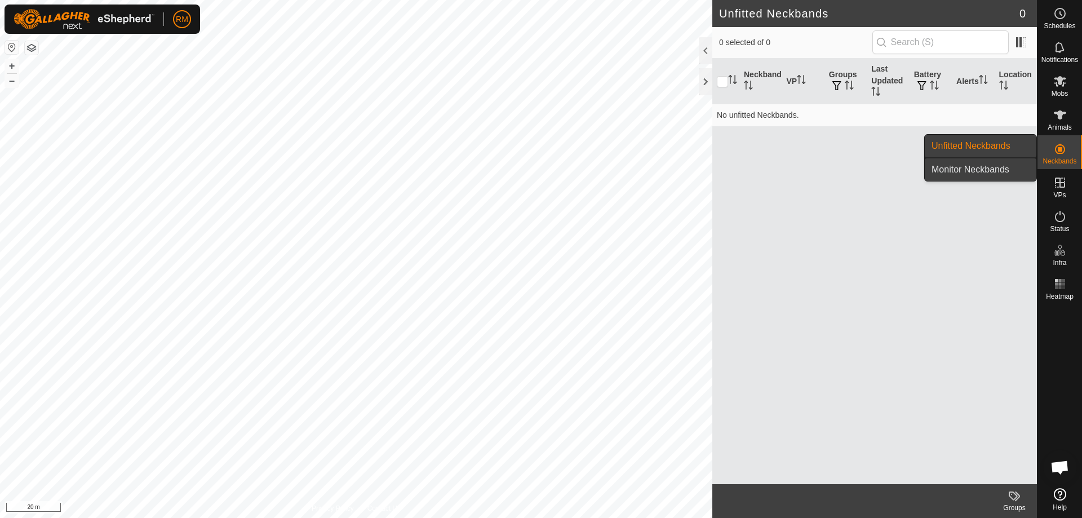
click at [954, 171] on link "Monitor Neckbands" at bounding box center [981, 169] width 112 height 23
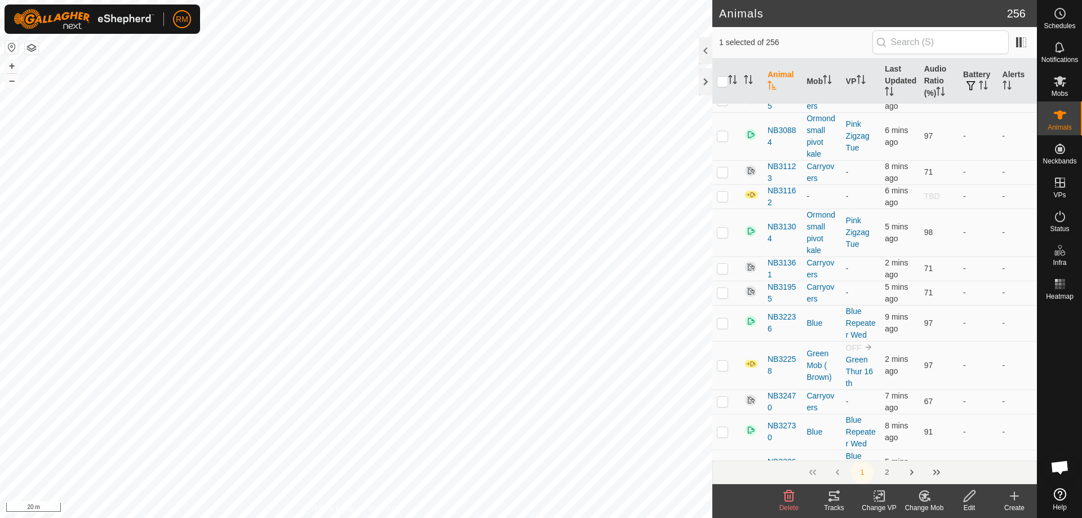
scroll to position [2466, 0]
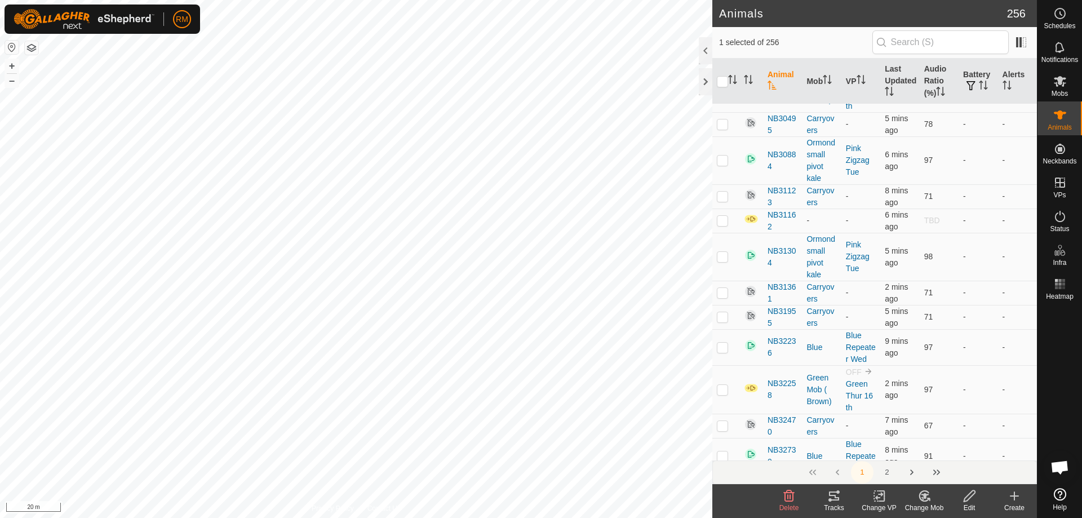
click at [726, 56] on p-checkbox at bounding box center [722, 51] width 11 height 9
click at [925, 498] on icon at bounding box center [925, 496] width 8 height 6
click at [952, 449] on link "Choose Mob..." at bounding box center [958, 447] width 112 height 23
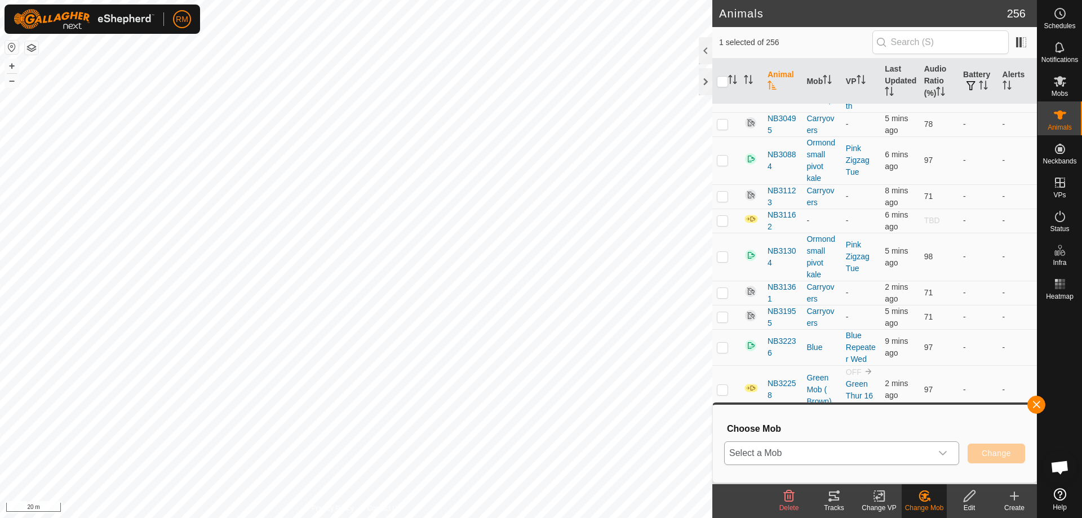
click at [944, 452] on icon "dropdown trigger" at bounding box center [943, 453] width 9 height 9
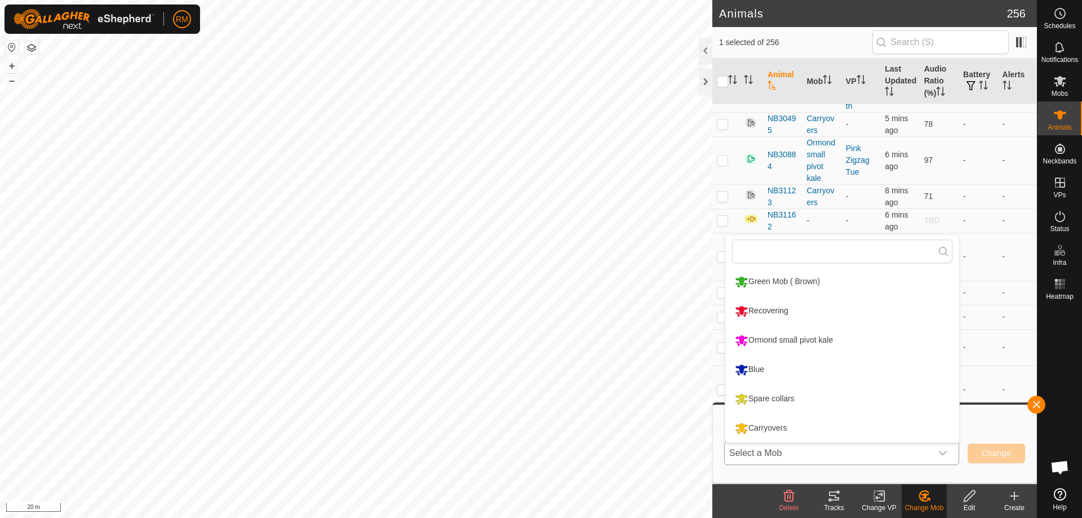
click at [781, 281] on li "Green Mob ( Brown)" at bounding box center [842, 282] width 234 height 28
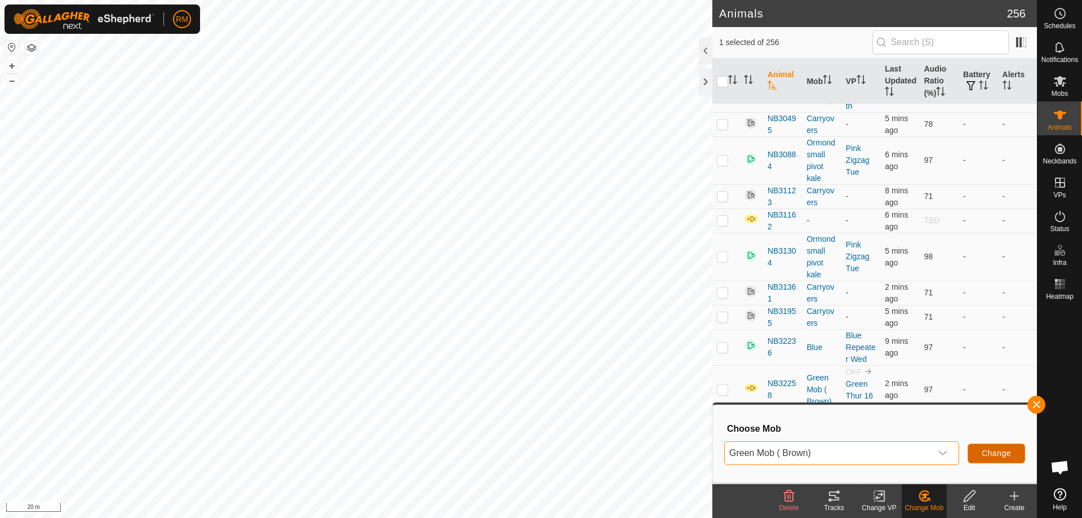
click at [988, 453] on span "Change" at bounding box center [996, 453] width 29 height 9
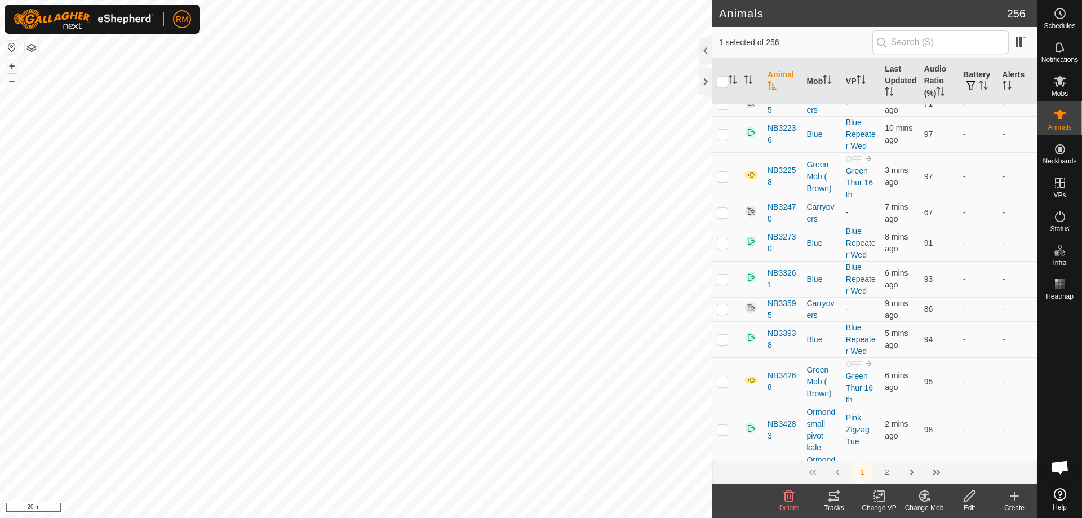
scroll to position [2692, 0]
click at [924, 498] on icon at bounding box center [925, 496] width 8 height 6
click at [939, 448] on link "Choose Mob..." at bounding box center [958, 447] width 112 height 23
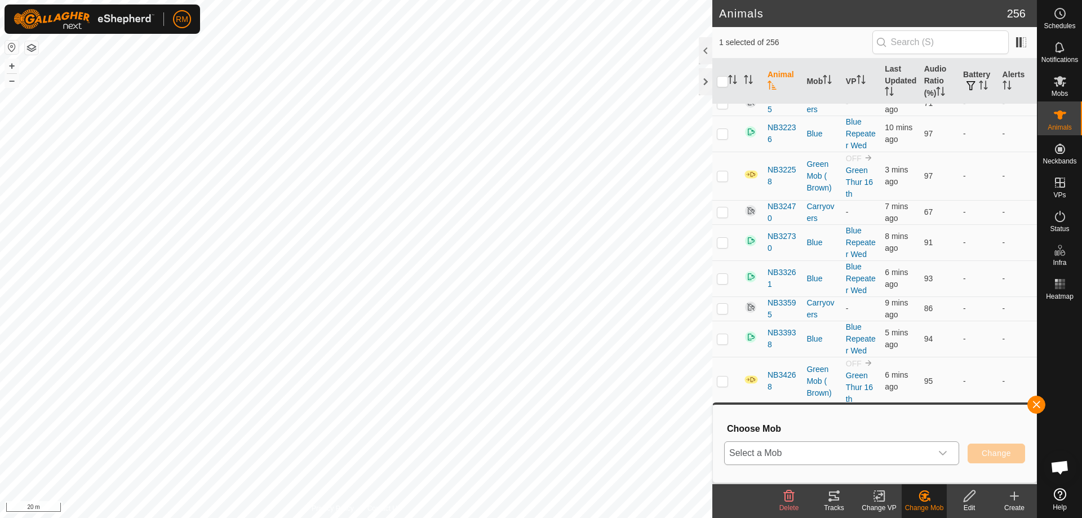
click at [943, 454] on icon "dropdown trigger" at bounding box center [943, 453] width 9 height 9
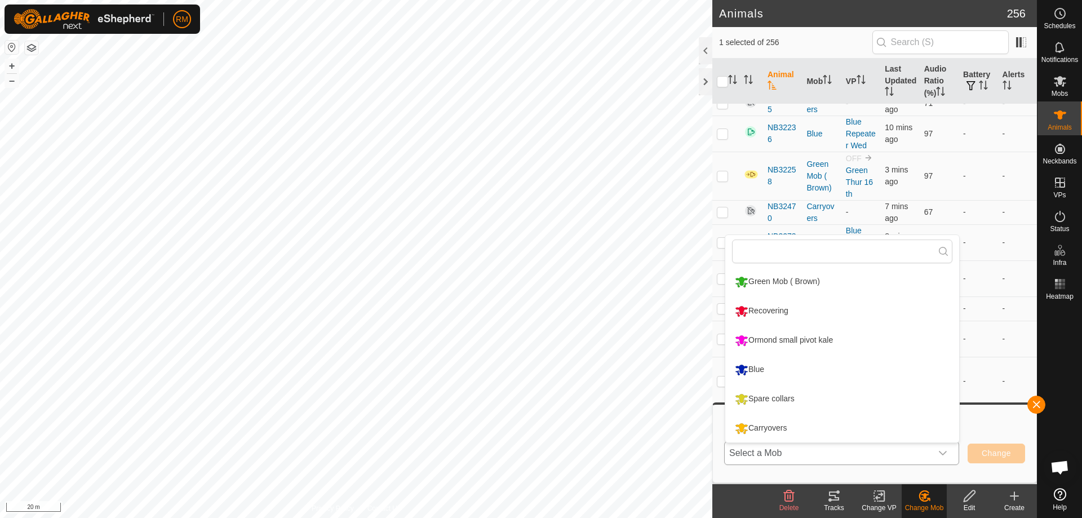
click at [745, 280] on li "Green Mob ( Brown)" at bounding box center [842, 282] width 234 height 28
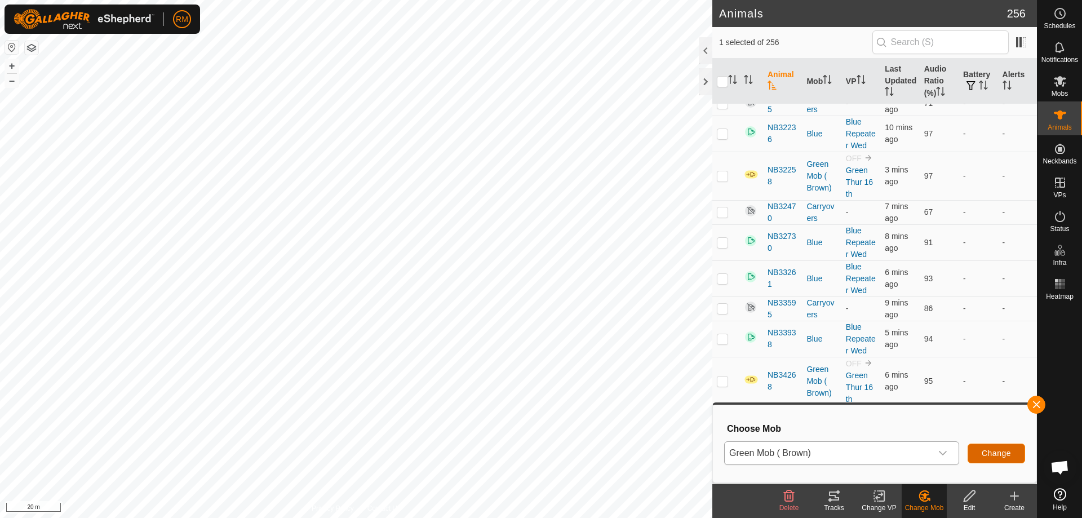
click at [1002, 452] on span "Change" at bounding box center [996, 453] width 29 height 9
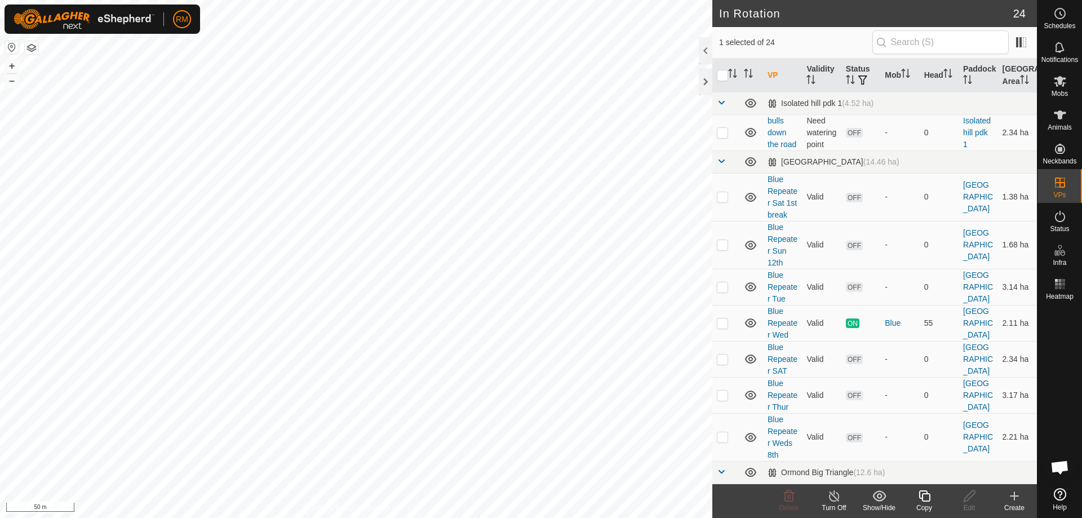
click at [922, 493] on icon at bounding box center [925, 496] width 14 height 14
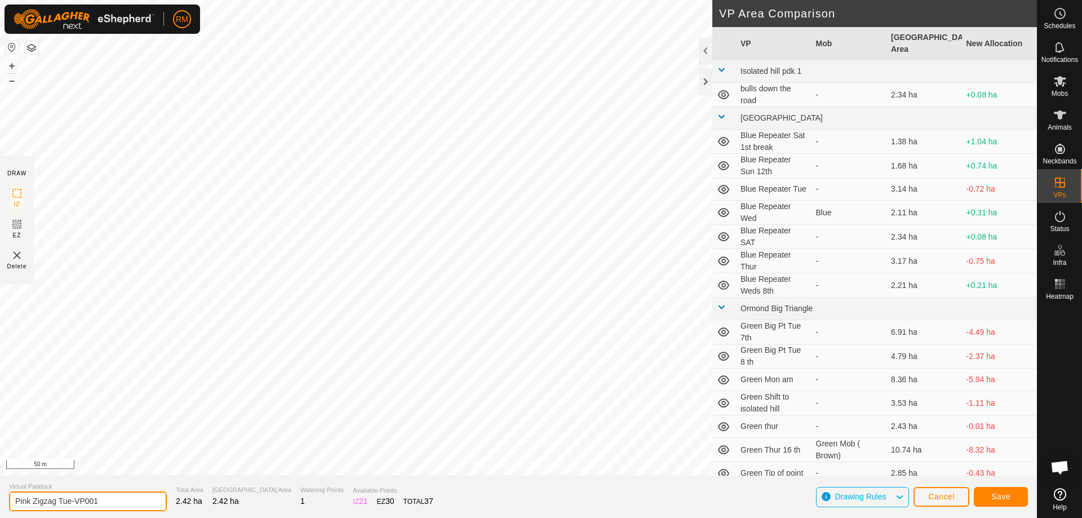
click at [105, 500] on input "Pink Zigzag Tue-VP001" at bounding box center [88, 502] width 158 height 20
click at [1008, 495] on span "Save" at bounding box center [1000, 496] width 19 height 9
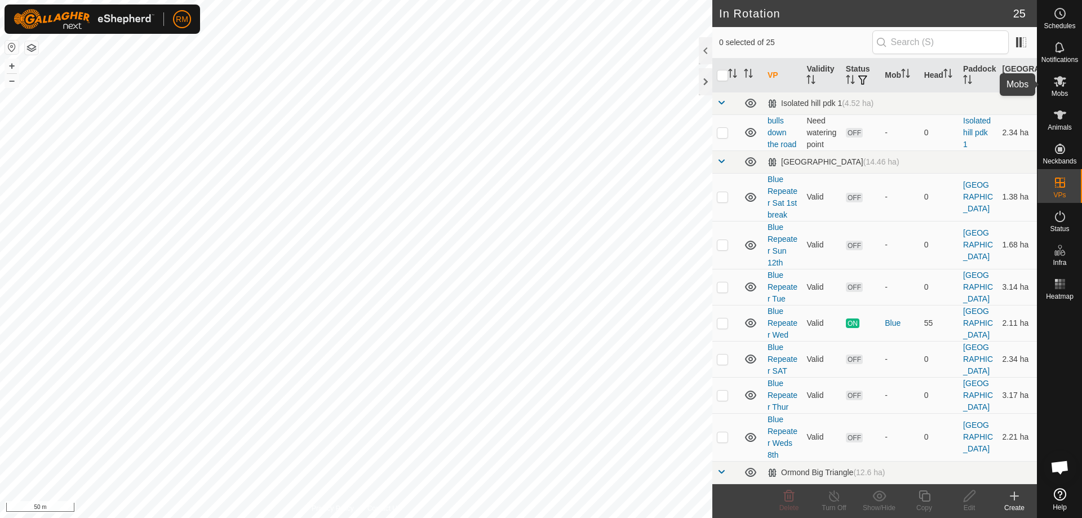
click at [1064, 81] on icon at bounding box center [1060, 81] width 14 height 14
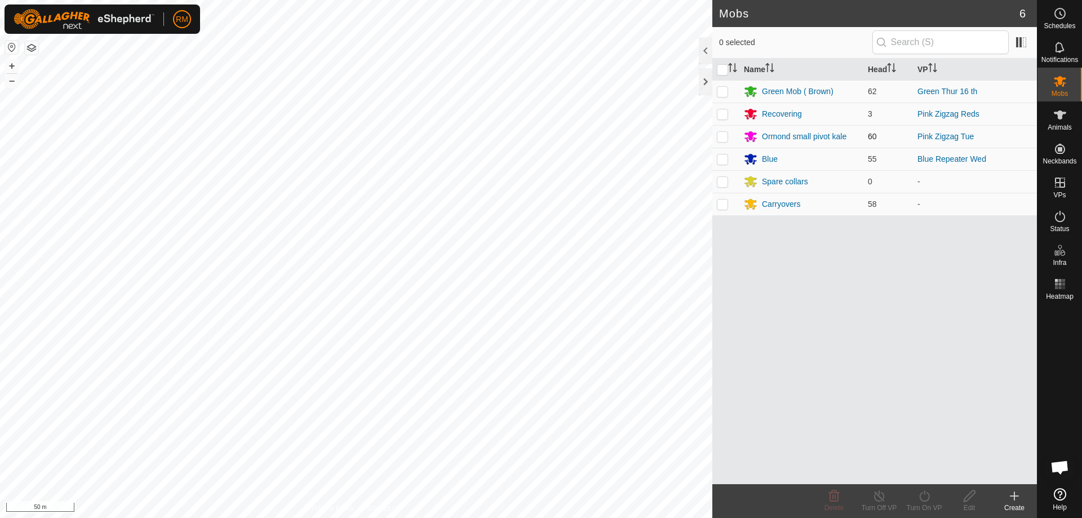
click at [724, 136] on p-checkbox at bounding box center [722, 136] width 11 height 9
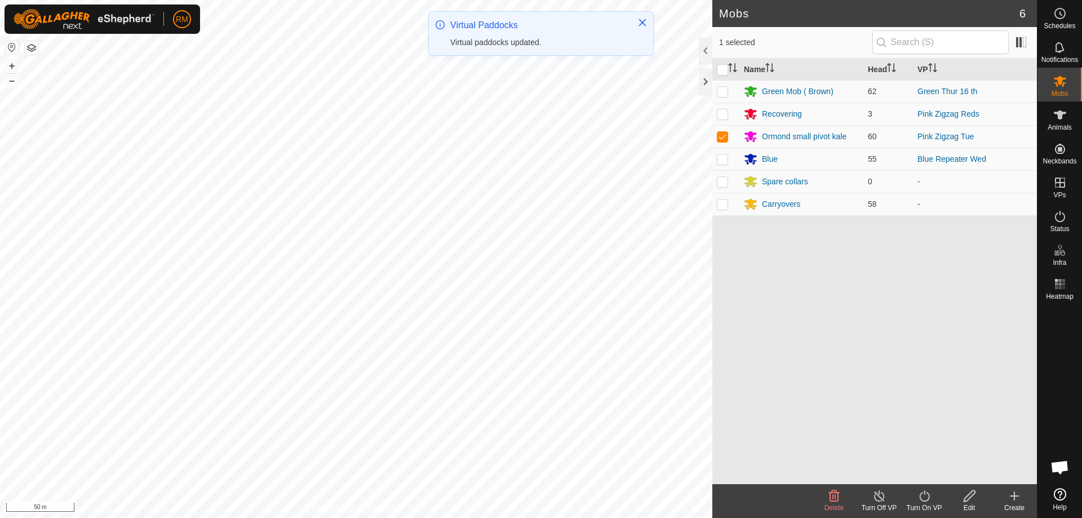
click at [924, 495] on icon at bounding box center [925, 496] width 14 height 14
click at [924, 468] on link "Now" at bounding box center [958, 471] width 112 height 23
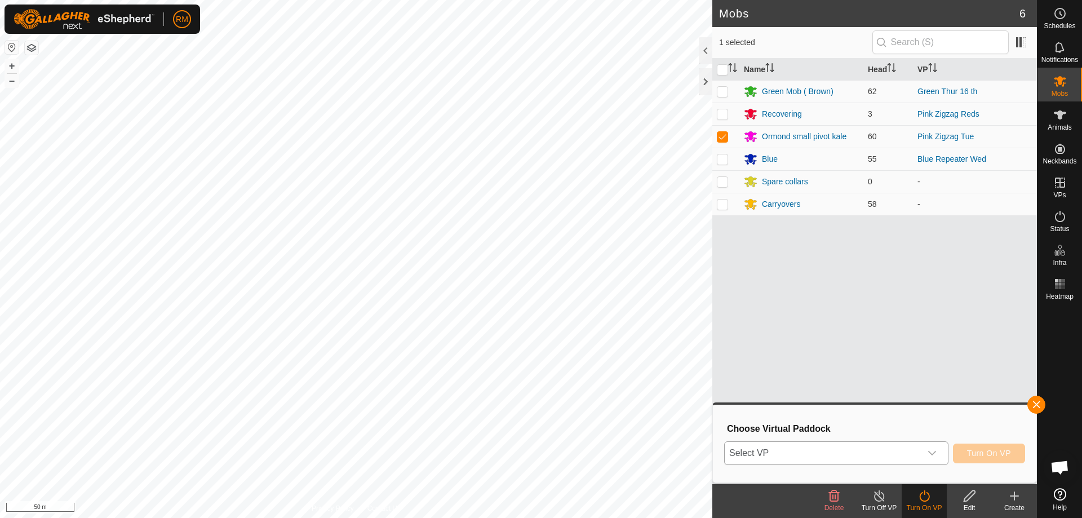
click at [937, 455] on div "dropdown trigger" at bounding box center [932, 453] width 23 height 23
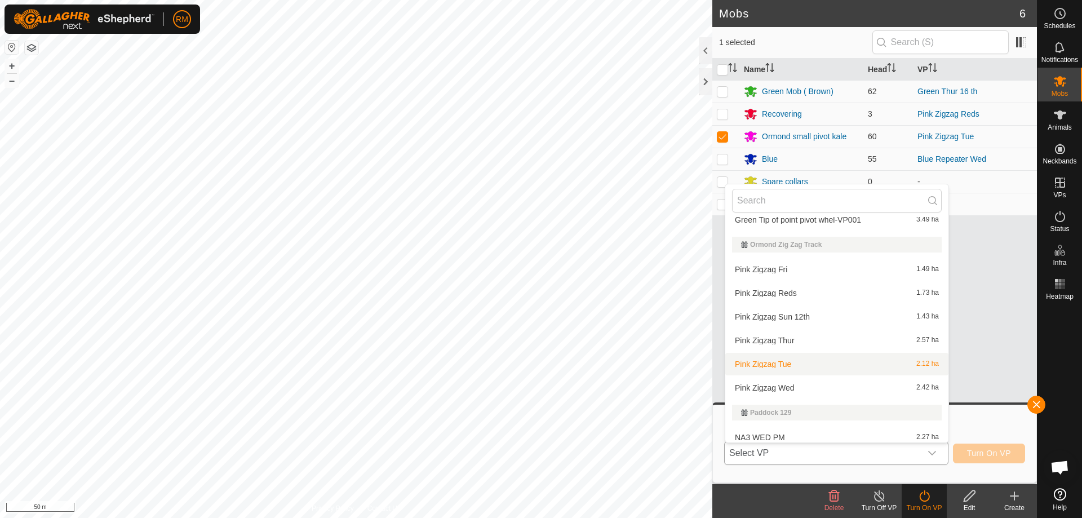
scroll to position [466, 0]
click at [768, 385] on li "Pink Zigzag Wed 2.42 ha" at bounding box center [836, 387] width 223 height 23
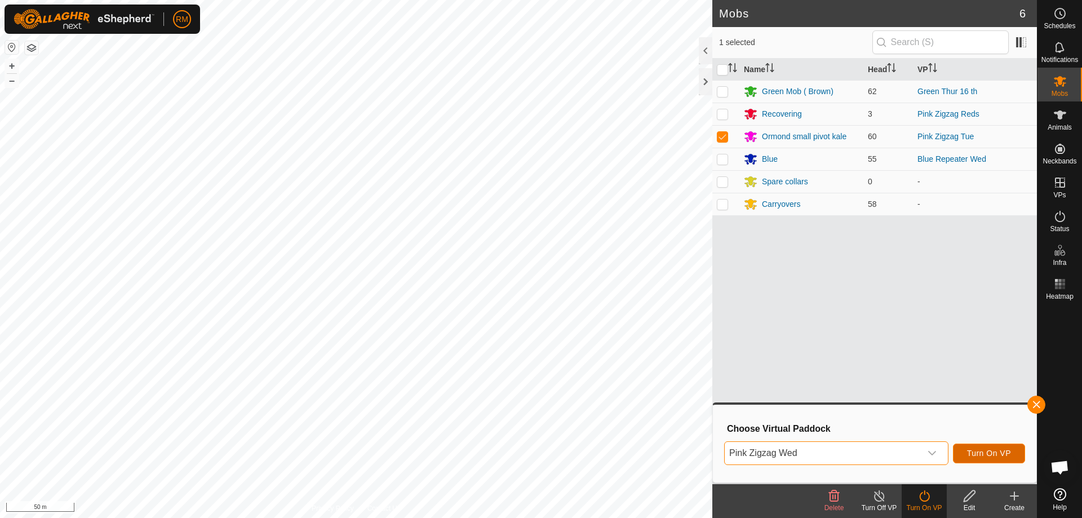
click at [980, 454] on span "Turn On VP" at bounding box center [989, 453] width 44 height 9
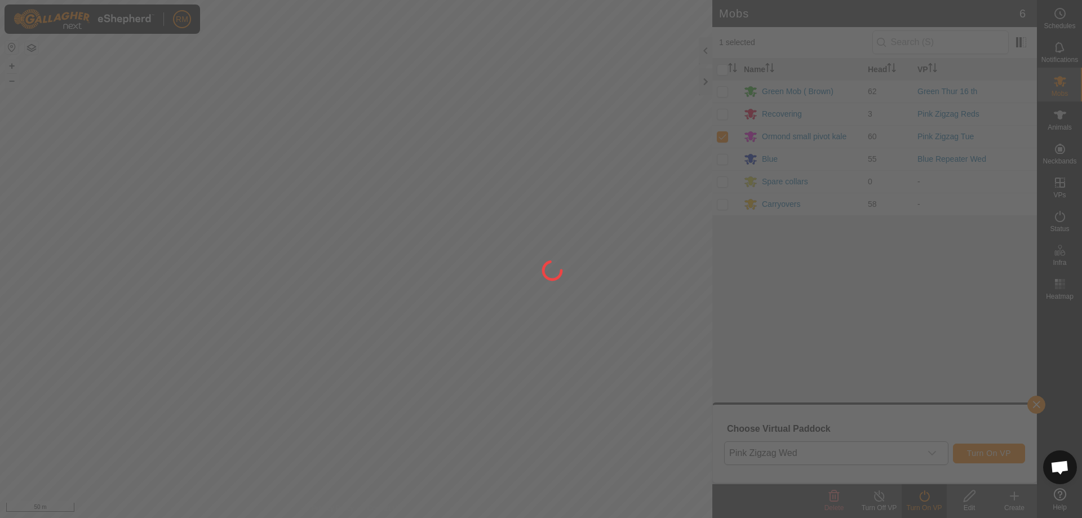
click at [427, 382] on div at bounding box center [541, 259] width 1082 height 518
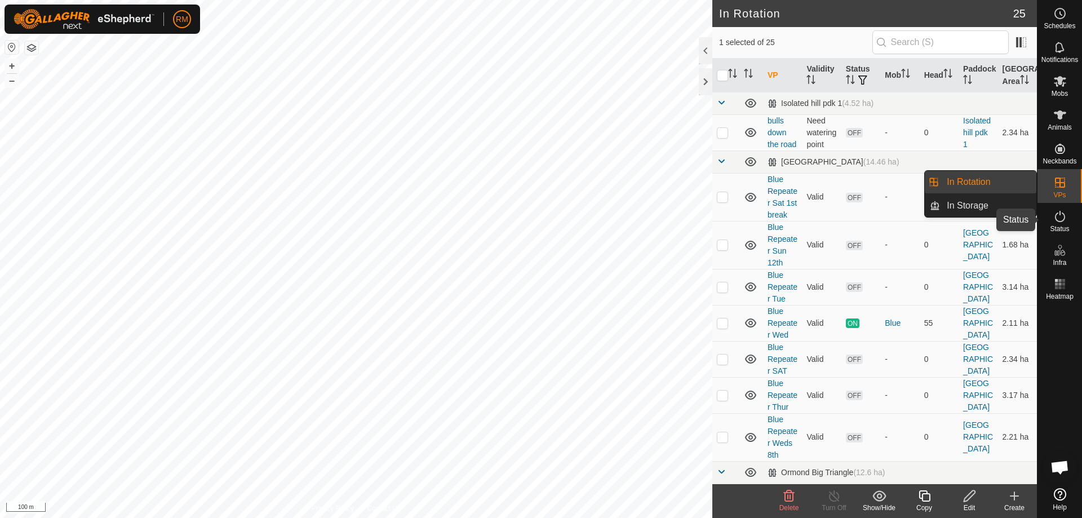
click at [1062, 216] on icon at bounding box center [1060, 217] width 14 height 14
